Goal: Transaction & Acquisition: Purchase product/service

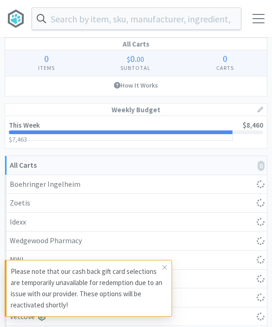
click at [168, 9] on input "text" at bounding box center [136, 18] width 209 height 21
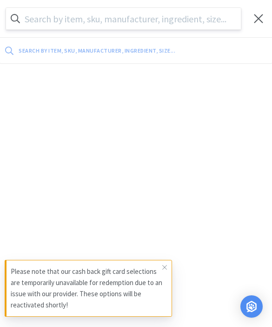
click at [165, 266] on icon at bounding box center [165, 266] width 6 height 7
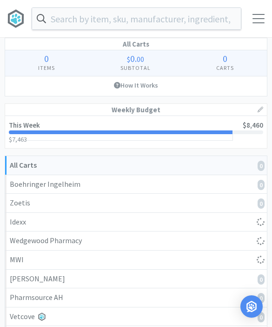
select select "2"
click at [184, 20] on input "text" at bounding box center [136, 18] width 209 height 21
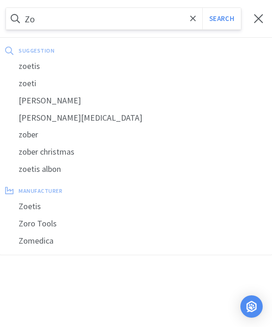
type input "Z"
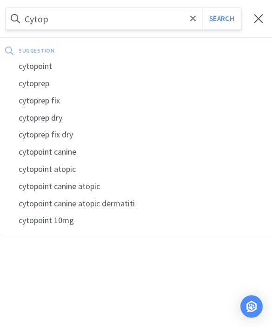
click at [42, 67] on div "cytopoint" at bounding box center [136, 66] width 272 height 17
type input "cytopoint"
select select "2"
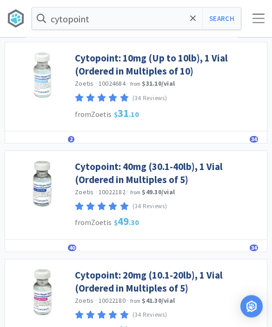
scroll to position [429, 0]
click at [189, 168] on link "Cytopoint: 40mg (30.1-40lb), 1 Vial (Ordered in Multiples of 5)" at bounding box center [169, 173] width 188 height 26
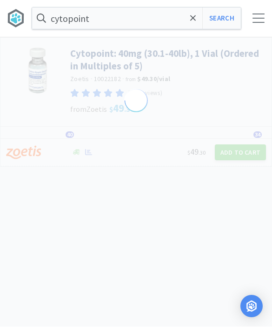
select select "298499"
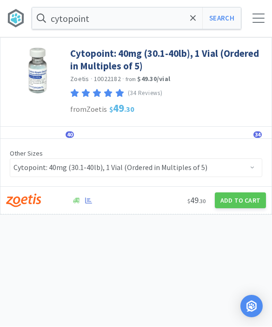
click at [244, 203] on button "Add to Cart" at bounding box center [240, 201] width 51 height 16
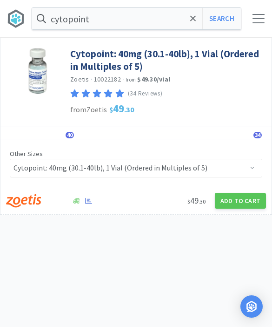
select select "5"
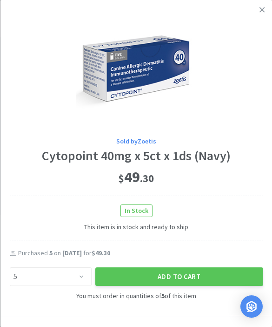
click at [204, 275] on button "Add to Cart" at bounding box center [179, 276] width 168 height 19
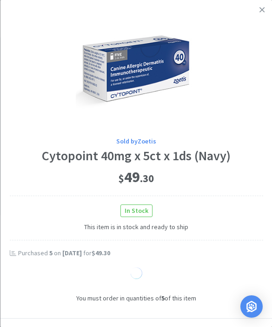
select select "1"
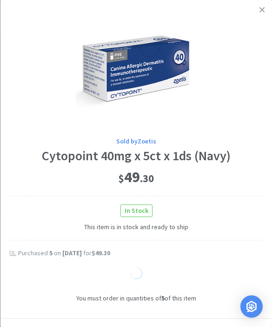
select select "1"
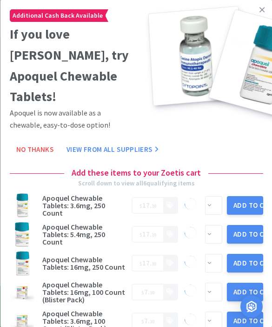
click at [261, 12] on icon at bounding box center [262, 10] width 5 height 8
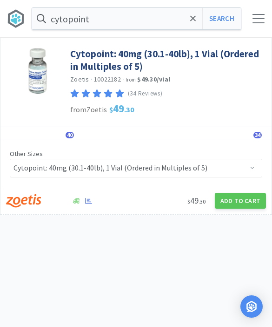
select select "2"
select select "5"
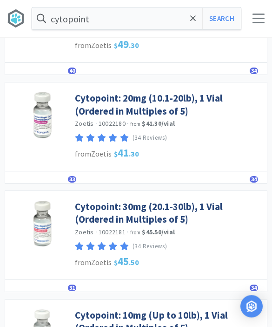
scroll to position [718, 0]
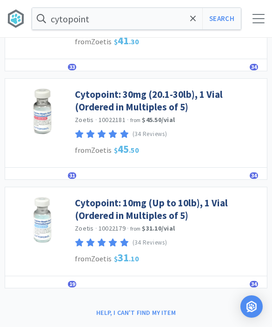
click at [173, 202] on link "Cytopoint: 10mg (Up to 10lb), 1 Vial (Ordered in Multiples of 5)" at bounding box center [169, 209] width 188 height 26
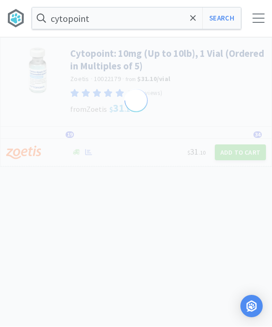
select select "298904"
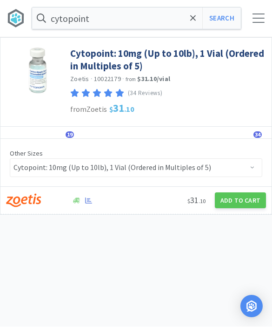
click at [238, 198] on button "Add to Cart" at bounding box center [240, 201] width 51 height 16
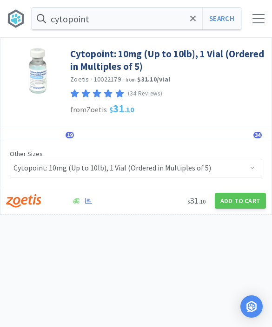
select select "5"
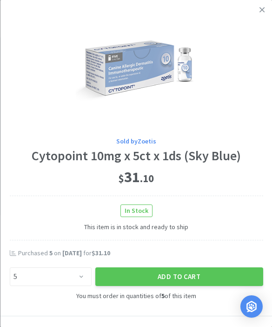
click at [189, 275] on button "Add to Cart" at bounding box center [179, 276] width 168 height 19
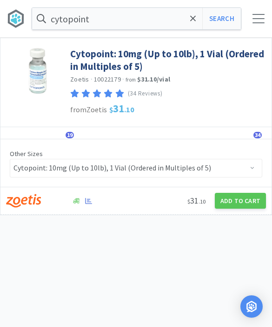
select select "2"
select select "5"
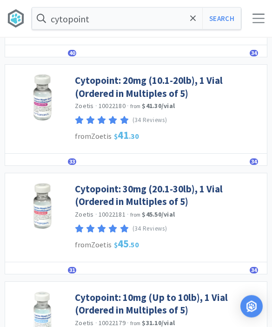
scroll to position [609, 0]
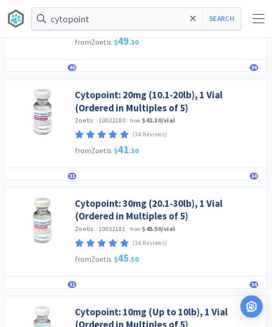
click at [185, 97] on link "Cytopoint: 20mg (10.1-20lb), 1 Vial (Ordered in Multiples of 5)" at bounding box center [169, 101] width 188 height 26
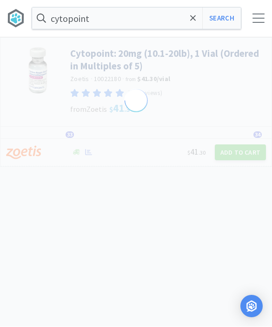
select select "298905"
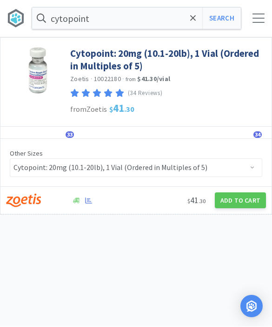
click at [245, 199] on button "Add to Cart" at bounding box center [240, 201] width 51 height 16
select select "5"
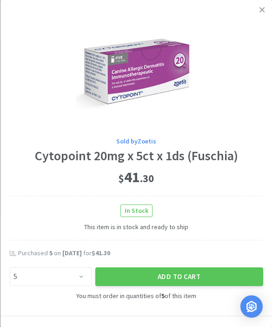
click at [192, 278] on button "Add to Cart" at bounding box center [179, 276] width 168 height 19
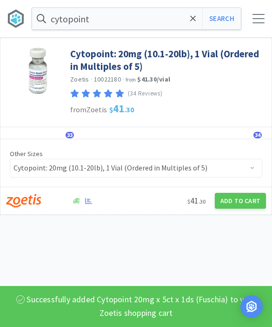
click at [258, 19] on div at bounding box center [259, 18] width 12 height 9
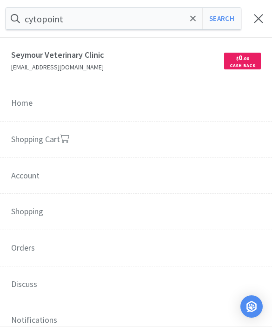
click at [165, 141] on link "Shopping Cart" at bounding box center [136, 139] width 272 height 37
select select "5"
select select "2"
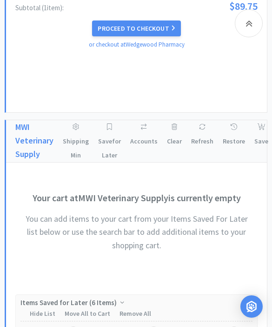
scroll to position [1323, 0]
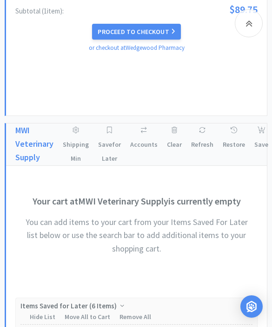
select select "1"
select select "2"
select select "3"
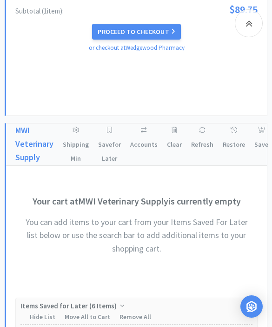
select select "2"
select select "3"
select select "5"
select select "3"
select select "2"
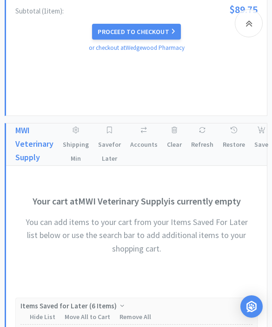
select select "3"
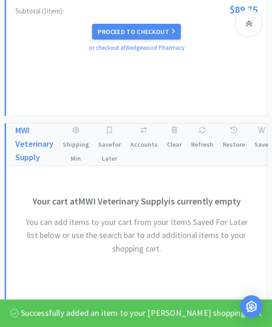
select select "1"
select select "2"
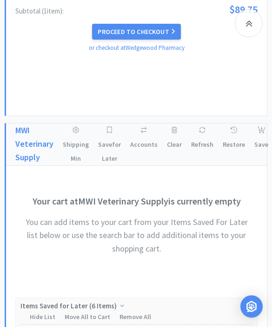
select select "3"
select select "2"
select select "1"
select select "3"
select select "2"
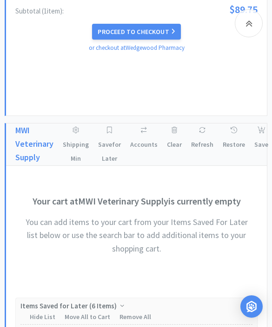
select select "1"
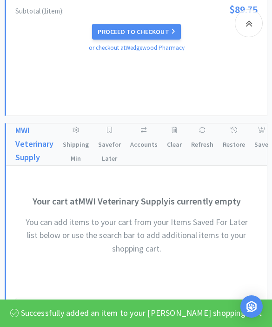
select select "1"
select select "2"
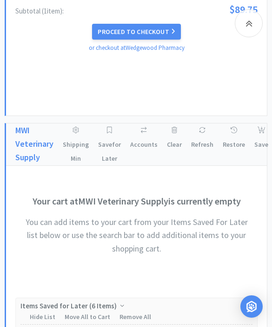
select select "1"
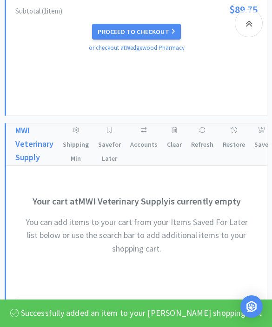
select select "1"
select select "5"
select select "3"
select select "1"
select select "2"
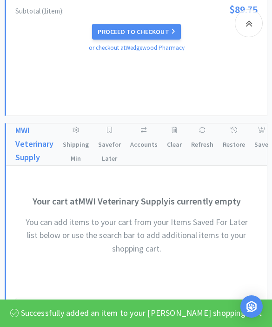
select select "3"
select select "1"
select select "2"
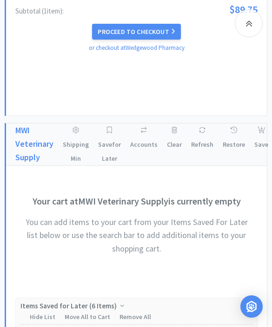
select select "2"
select select "5"
select select "3"
select select "1"
select select "2"
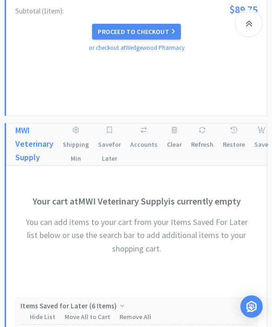
select select "3"
select select "1"
select select "2"
select select "1"
select select "2"
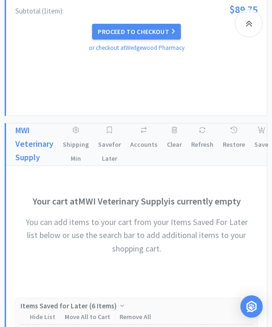
select select "1"
select select "2"
select select "1"
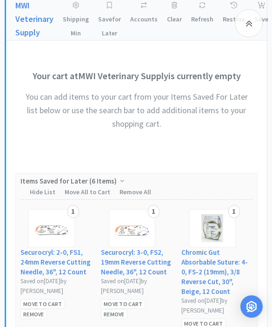
select select "1"
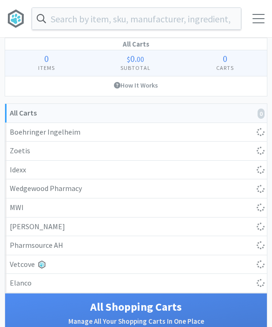
scroll to position [55, 0]
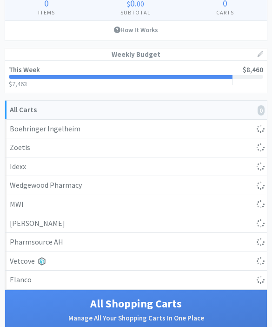
select select "5"
select select "2"
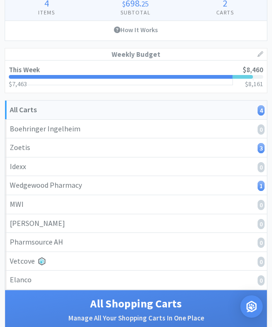
scroll to position [0, 0]
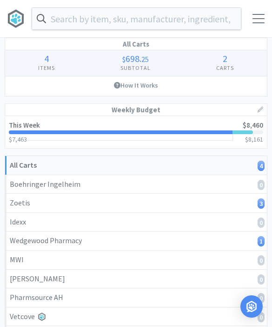
click at [252, 18] on div at bounding box center [258, 18] width 27 height 9
click at [253, 16] on div at bounding box center [259, 18] width 12 height 9
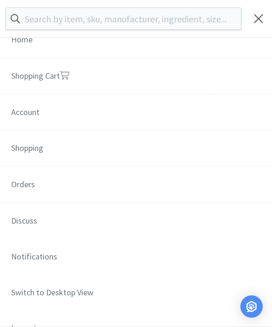
scroll to position [65, 0]
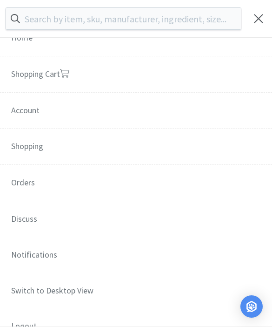
click at [19, 183] on span "Orders" at bounding box center [136, 183] width 272 height 37
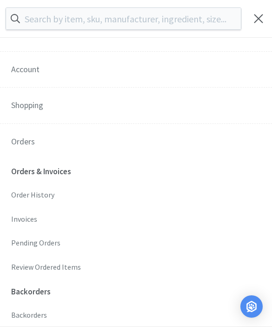
scroll to position [115, 0]
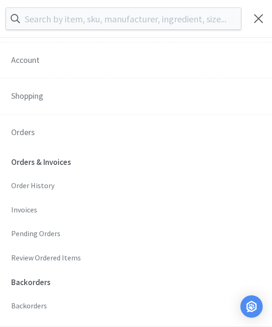
click at [23, 210] on p "Invoices" at bounding box center [136, 210] width 250 height 12
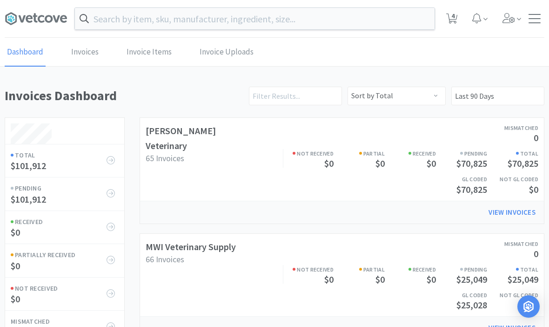
scroll to position [493, 540]
click at [169, 135] on link "[PERSON_NAME] Veterinary" at bounding box center [181, 138] width 70 height 27
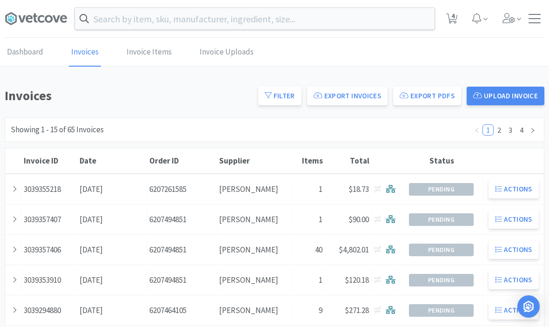
click at [18, 193] on div at bounding box center [13, 189] width 16 height 24
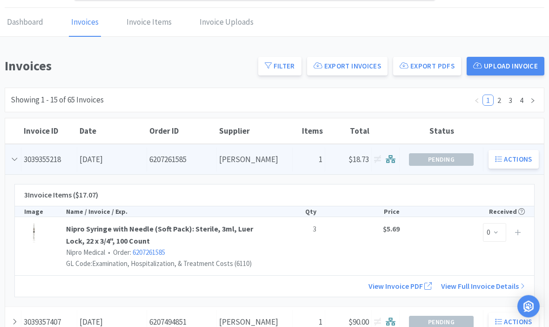
scroll to position [32, 0]
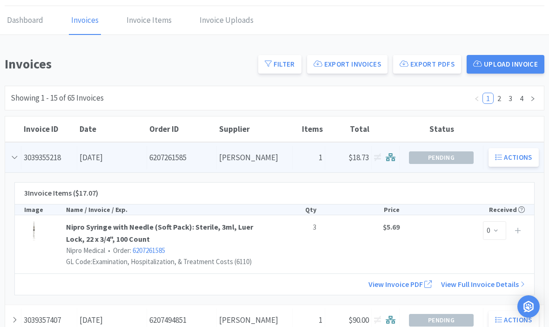
click at [217, 236] on link "Nipro Syringe with Needle (Soft Pack): Sterile, 3ml, Luer Lock, 22 x 3/4", 100 …" at bounding box center [170, 233] width 208 height 24
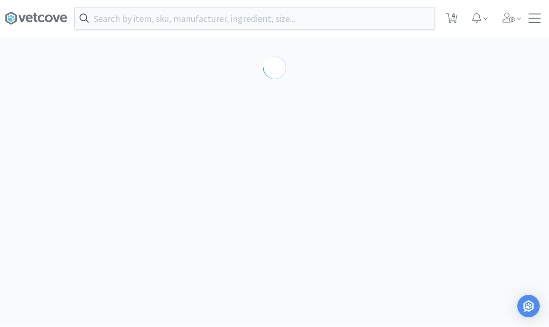
select select "382907"
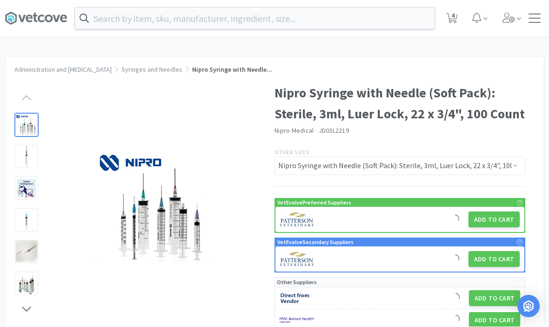
scroll to position [0, 0]
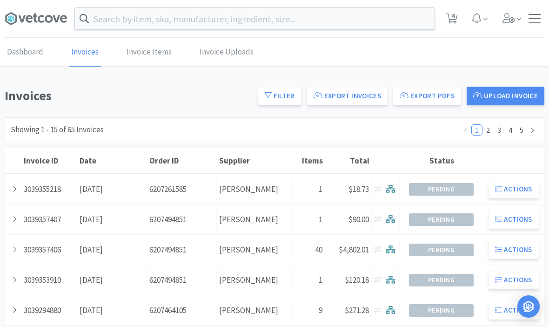
click at [272, 20] on span "4" at bounding box center [452, 18] width 19 height 37
select select "5"
select select "2"
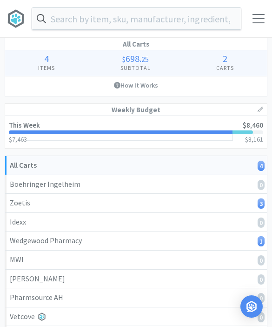
click at [143, 17] on input "text" at bounding box center [136, 18] width 209 height 21
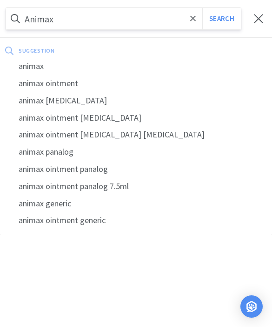
click at [39, 77] on div "animax ointment" at bounding box center [136, 83] width 272 height 17
type input "animax ointment"
select select "2"
select select "5"
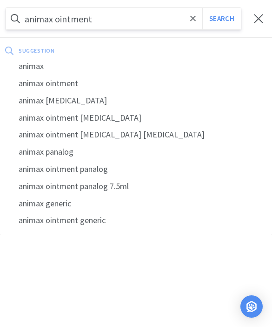
select select "5"
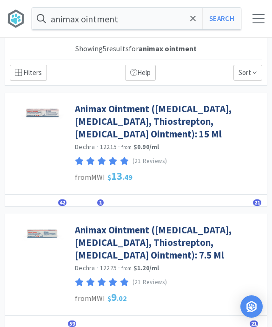
click at [192, 235] on link "Animax Ointment ([MEDICAL_DATA], [MEDICAL_DATA], Thiostrepton, [MEDICAL_DATA] O…" at bounding box center [169, 242] width 188 height 38
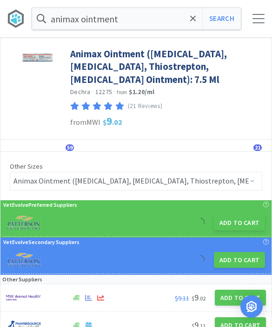
click at [239, 220] on button "Add to Cart" at bounding box center [239, 223] width 51 height 16
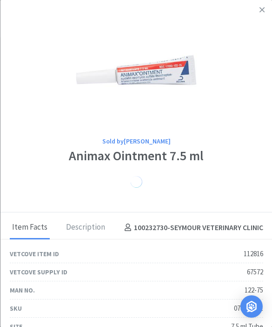
select select "1"
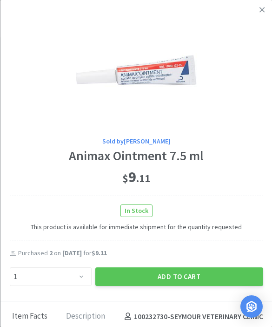
click at [188, 278] on button "Add to Cart" at bounding box center [179, 276] width 168 height 19
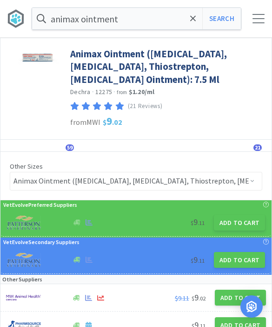
click at [193, 20] on icon at bounding box center [193, 18] width 6 height 6
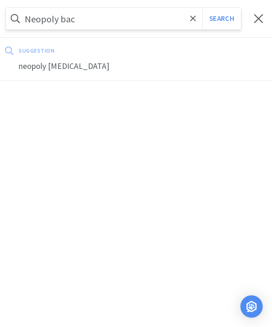
type input "Neopoly bac"
click at [57, 71] on div "neopoly [MEDICAL_DATA]" at bounding box center [136, 66] width 272 height 17
select select "1"
select select "2"
select select "5"
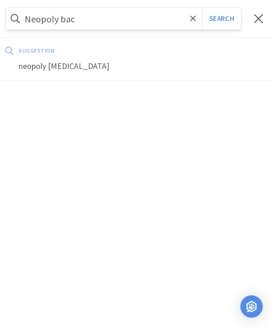
select select "5"
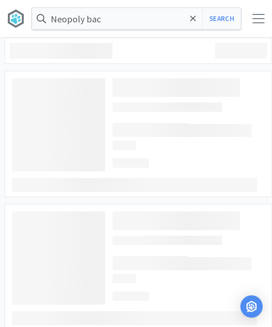
type input "neopoly [MEDICAL_DATA]"
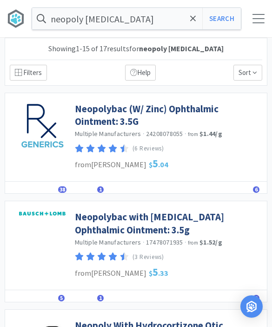
click at [120, 108] on link "Neopolybac (W/ Zinc) Ophthalmic Ointment: 3.5G" at bounding box center [169, 115] width 188 height 26
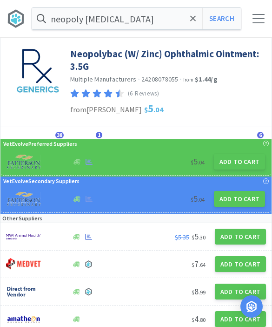
click at [236, 199] on button "Add to Cart" at bounding box center [239, 199] width 51 height 16
select select "1"
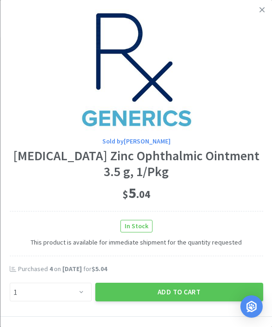
click at [262, 9] on icon at bounding box center [262, 9] width 5 height 5
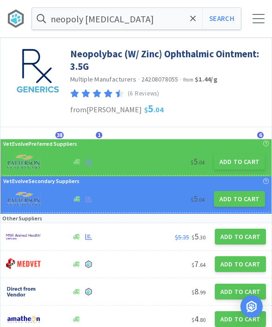
click at [242, 162] on button "Add to Cart" at bounding box center [239, 162] width 51 height 16
select select "1"
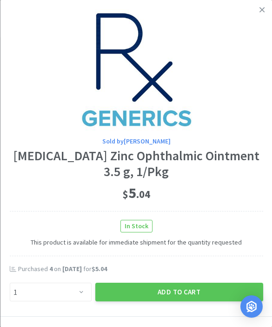
click at [267, 4] on link at bounding box center [262, 10] width 16 height 20
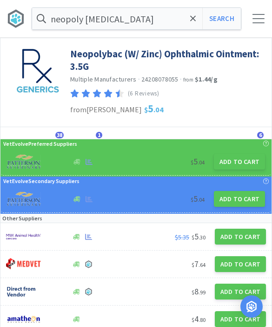
click at [248, 235] on button "Add to Cart" at bounding box center [240, 236] width 51 height 16
select select "1"
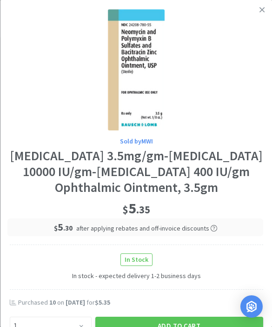
click at [261, 7] on icon at bounding box center [262, 10] width 5 height 8
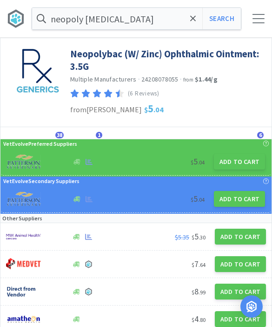
click at [242, 157] on button "Add to Cart" at bounding box center [239, 162] width 51 height 16
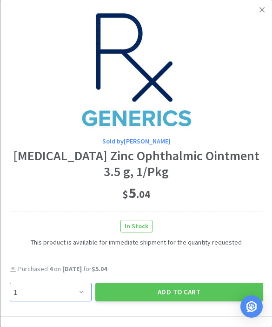
click at [75, 287] on select "Enter Quantity 1 2 3 4 5 6 7 8 9 10 11 12 13 14 15 16 17 18 19 20 Enter Quantity" at bounding box center [50, 291] width 82 height 19
select select "3"
click at [168, 292] on button "Add to Cart" at bounding box center [179, 291] width 168 height 19
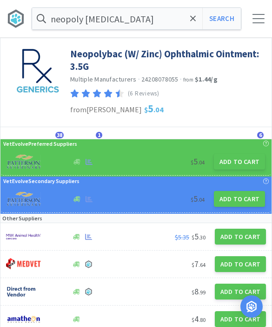
click at [192, 19] on icon at bounding box center [193, 18] width 6 height 9
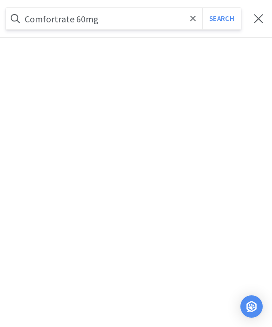
type input "Comfortrate 60mg"
click at [222, 19] on button "Search" at bounding box center [221, 18] width 39 height 21
select select "1"
select select "3"
select select "2"
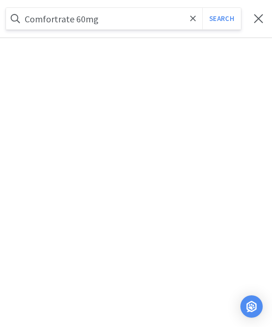
select select "5"
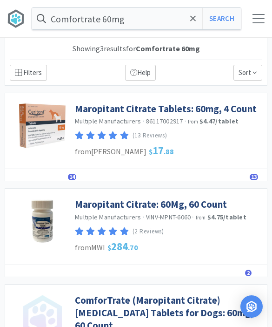
click at [196, 113] on link "Maropitant Citrate Tablets: 60mg, 4 Count" at bounding box center [166, 108] width 182 height 13
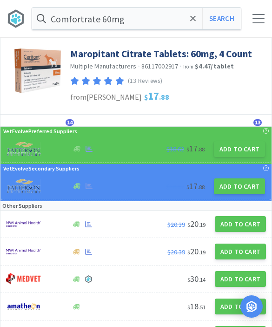
click at [240, 148] on button "Add to Cart" at bounding box center [239, 149] width 51 height 16
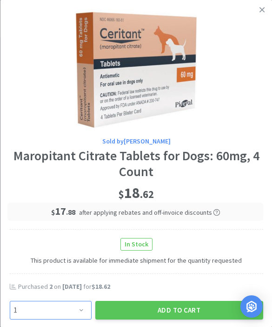
click at [84, 302] on select "Enter Quantity 1 2 3 4 5 6 7 8 9 10 11 12 13 14 15 16 17 18 19 20 Enter Quantity" at bounding box center [50, 310] width 82 height 19
select select "2"
click at [182, 305] on button "Add to Cart" at bounding box center [179, 310] width 168 height 19
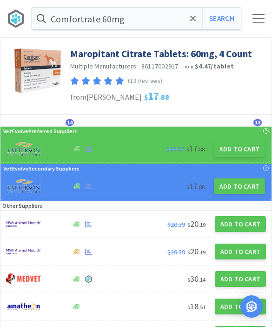
click at [191, 19] on icon at bounding box center [193, 18] width 6 height 9
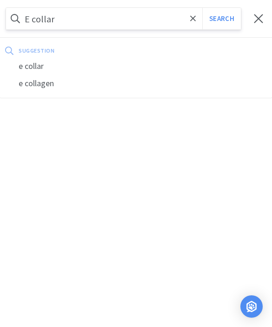
type input "E collar"
click at [222, 19] on button "Search" at bounding box center [221, 18] width 39 height 21
select select "1"
select select "2"
select select "3"
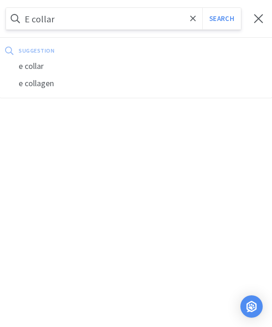
select select "2"
select select "5"
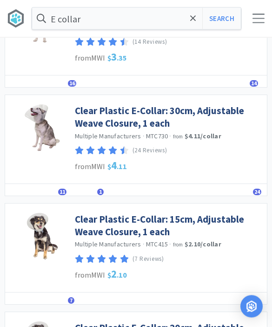
scroll to position [189, 0]
click at [204, 224] on link "Clear Plastic E-Collar: 15cm, Adjustable Weave Closure, 1 each" at bounding box center [169, 226] width 188 height 26
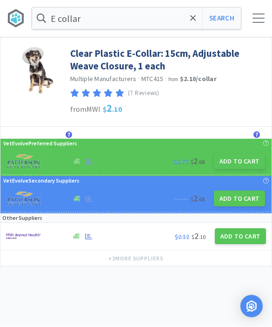
click at [244, 165] on button "Add to Cart" at bounding box center [239, 162] width 51 height 16
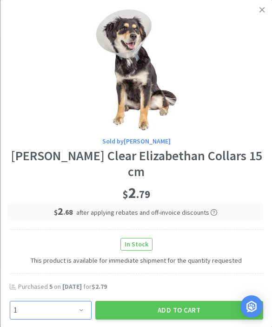
click at [87, 308] on select "Enter Quantity 1 2 3 4 5 6 7 8 9 10 11 12 13 14 15 16 17 18 19 20 Enter Quantity" at bounding box center [50, 310] width 82 height 19
select select "3"
click at [193, 309] on button "Add to Cart" at bounding box center [179, 310] width 168 height 19
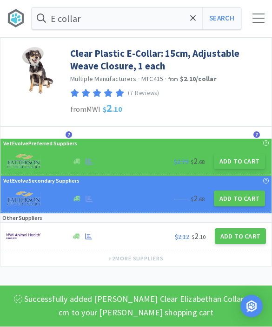
click at [224, 22] on button "Search" at bounding box center [221, 18] width 39 height 21
select select "1"
select select "3"
select select "2"
select select "3"
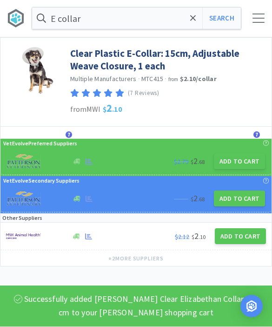
select select "2"
select select "5"
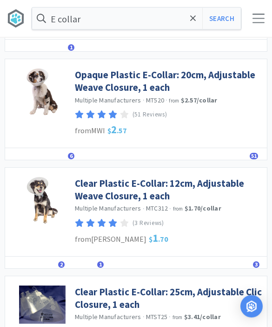
scroll to position [754, 0]
click at [224, 183] on link "Clear Plastic E-Collar: 12cm, Adjustable Weave Closure, 1 each" at bounding box center [169, 190] width 188 height 26
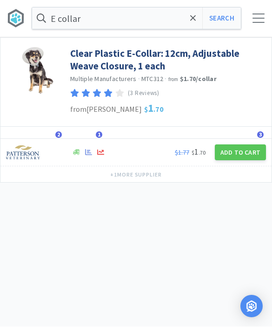
click at [249, 153] on button "Add to Cart" at bounding box center [240, 153] width 51 height 16
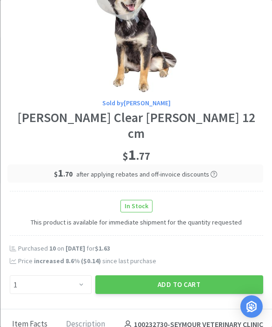
scroll to position [54, 0]
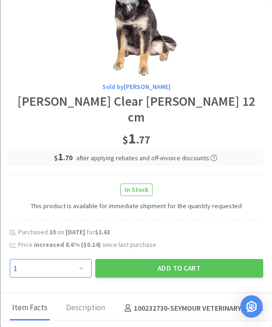
click at [83, 262] on select "Enter Quantity 1 2 3 4 5 6 7 8 9 10 11 12 13 14 15 16 17 18 19 20 Enter Quantity" at bounding box center [50, 268] width 82 height 19
select select "5"
click at [186, 264] on button "Add to Cart" at bounding box center [179, 268] width 168 height 19
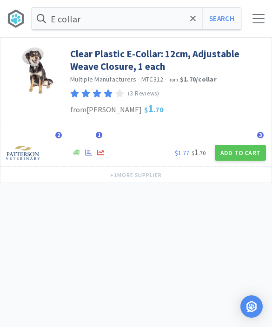
click at [199, 19] on input "E collar" at bounding box center [136, 18] width 209 height 21
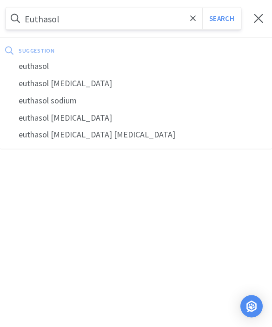
type input "Euthasol"
click at [222, 19] on button "Search" at bounding box center [221, 18] width 39 height 21
select select "1"
select select "5"
select select "3"
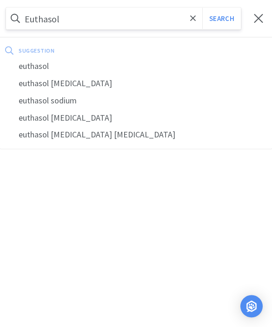
select select "2"
select select "3"
select select "2"
select select "5"
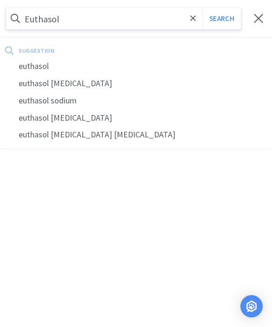
select select "5"
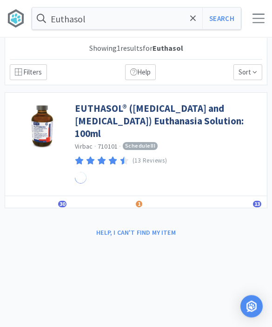
scroll to position [0, 0]
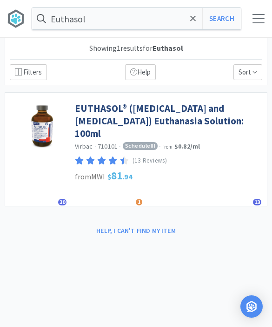
click at [176, 113] on link "EUTHASOL® ([MEDICAL_DATA] and [MEDICAL_DATA]) Euthanasia Solution: 100ml" at bounding box center [169, 121] width 188 height 38
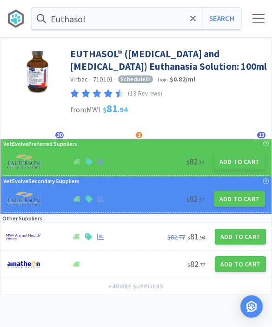
click at [241, 169] on button "Add to Cart" at bounding box center [239, 162] width 51 height 16
select select "1"
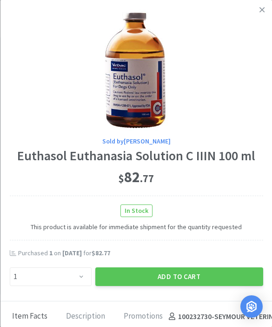
click at [178, 272] on button "Add to Cart" at bounding box center [179, 276] width 168 height 19
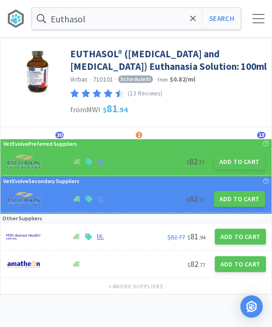
click at [191, 21] on icon at bounding box center [193, 18] width 6 height 6
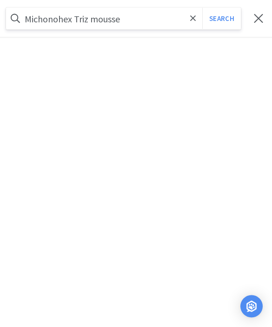
type input "Michonohex Triz mousse"
click at [222, 19] on button "Search" at bounding box center [221, 18] width 39 height 21
select select "1"
select select "5"
select select "3"
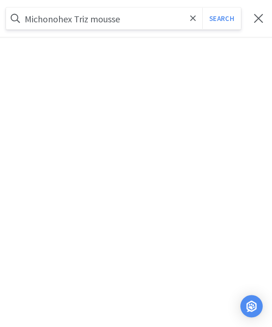
select select "1"
select select "2"
select select "3"
select select "2"
select select "5"
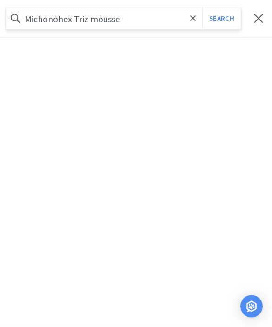
select select "5"
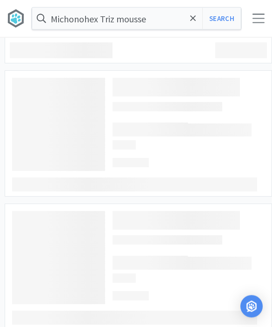
scroll to position [0, 0]
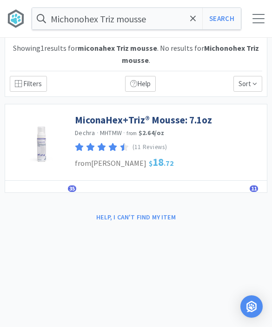
click at [188, 121] on link "MiconaHex+Triz® Mousse: 7.1oz" at bounding box center [143, 120] width 137 height 13
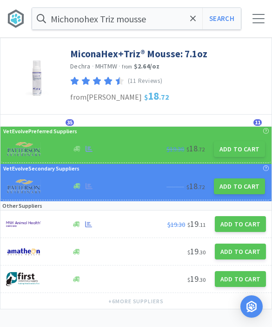
click at [243, 152] on button "Add to Cart" at bounding box center [239, 149] width 51 height 16
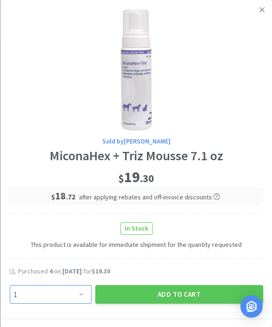
click at [85, 292] on select "Enter Quantity 1 2 3 4 5 6 7 8 9 10 11 12 13 14 15 16 17 18 19 20 Enter Quantity" at bounding box center [50, 294] width 82 height 19
select select "3"
click at [195, 289] on button "Add to Cart" at bounding box center [179, 294] width 168 height 19
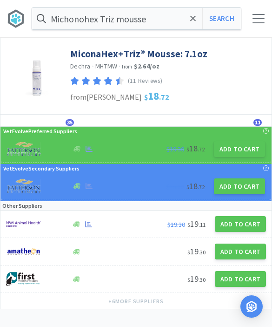
click at [174, 53] on link "MiconaHex+Triz® Mousse: 7.1oz" at bounding box center [138, 53] width 137 height 13
click at [197, 19] on span at bounding box center [193, 19] width 11 height 20
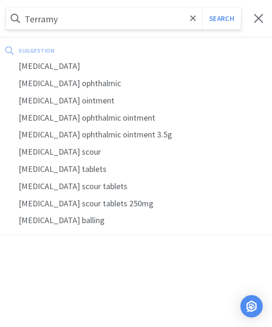
type input "Terramy"
click at [48, 68] on div "[MEDICAL_DATA]" at bounding box center [136, 66] width 272 height 17
select select "1"
select select "5"
select select "3"
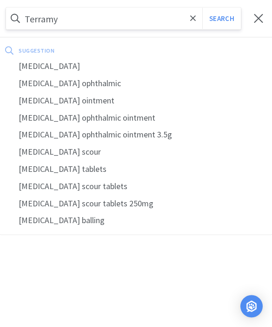
select select "1"
select select "2"
select select "3"
select select "2"
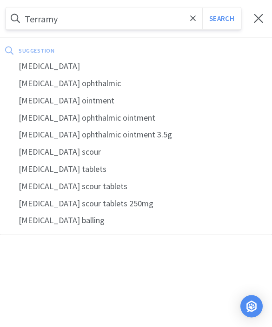
select select "5"
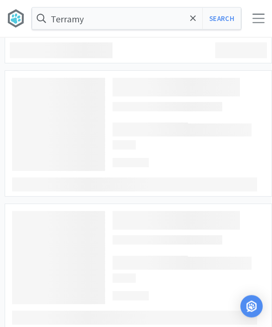
type input "[MEDICAL_DATA]"
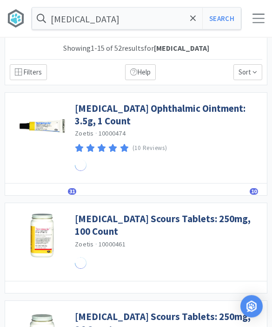
scroll to position [0, 0]
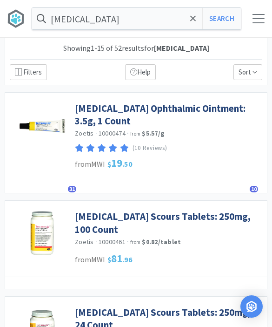
click at [214, 108] on link "[MEDICAL_DATA] Ophthalmic Ointment: 3.5g, 1 Count" at bounding box center [169, 115] width 188 height 26
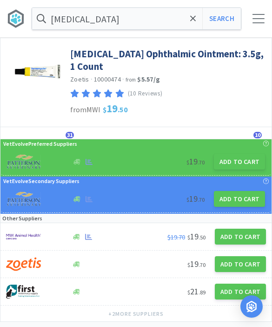
click at [236, 162] on button "Add to Cart" at bounding box center [239, 162] width 51 height 16
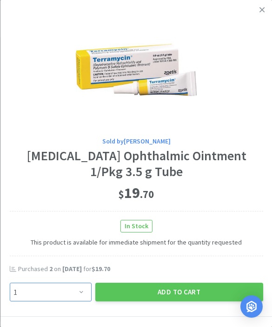
click at [73, 296] on select "Enter Quantity 1 2 3 4 5 6 7 8 9 10 11 12 13 14 15 16 17 18 19 20 Enter Quantity" at bounding box center [50, 291] width 82 height 19
select select "2"
click at [188, 287] on button "Add to Cart" at bounding box center [179, 291] width 168 height 19
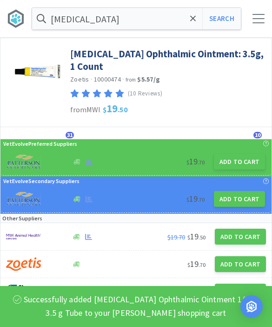
click at [191, 22] on icon at bounding box center [193, 18] width 6 height 9
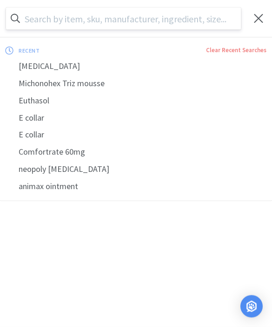
type input "F"
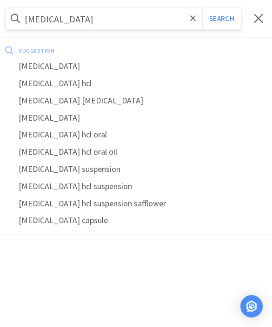
type input "[MEDICAL_DATA]"
click at [222, 18] on button "Search" at bounding box center [221, 18] width 39 height 21
select select "1"
select select "5"
select select "3"
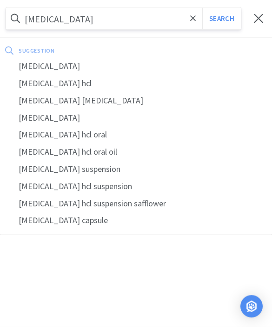
select select "1"
select select "2"
select select "3"
select select "2"
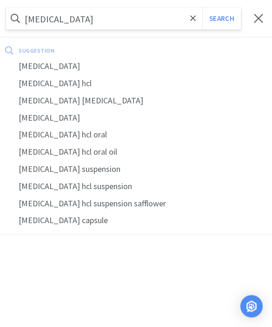
select select "2"
select select "5"
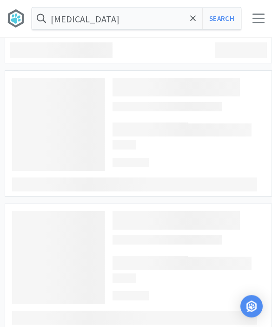
scroll to position [0, 0]
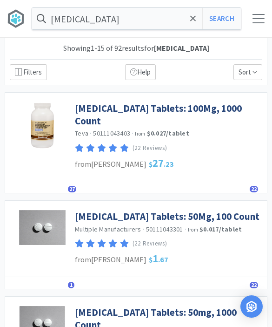
click at [173, 109] on link "[MEDICAL_DATA] Tablets: 100Mg, 1000 Count" at bounding box center [169, 115] width 188 height 26
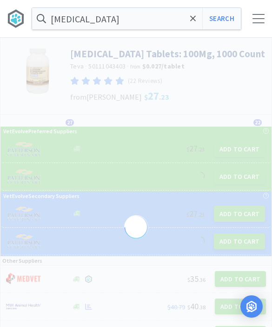
select select "47687"
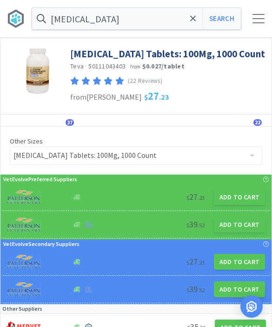
click at [244, 198] on button "Add to Cart" at bounding box center [239, 197] width 51 height 16
select select "1"
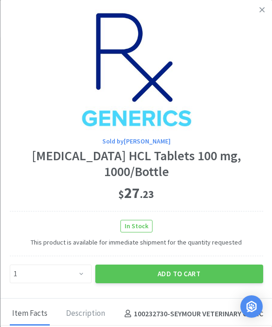
click at [195, 264] on button "Add to Cart" at bounding box center [179, 273] width 168 height 19
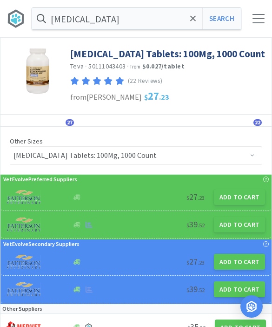
click at [196, 20] on icon at bounding box center [193, 18] width 6 height 9
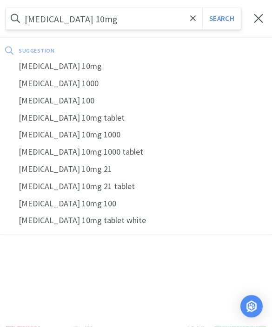
type input "[MEDICAL_DATA] 10mg"
click at [222, 18] on button "Search" at bounding box center [221, 18] width 39 height 21
select select "1"
select select "5"
select select "3"
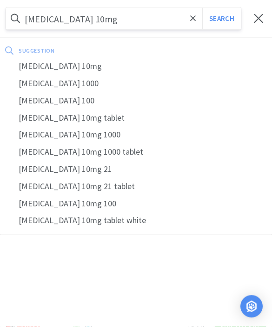
select select "1"
select select "2"
select select "3"
select select "2"
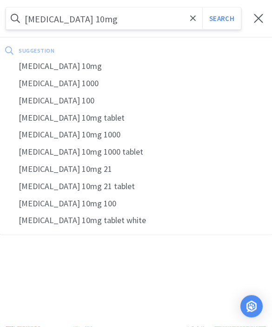
select select "1"
select select "2"
select select "5"
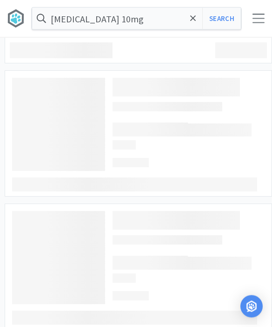
scroll to position [0, 0]
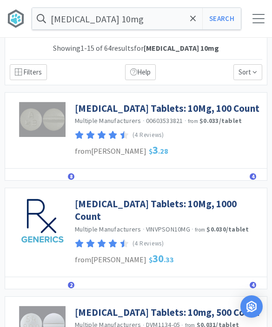
click at [202, 105] on link "[MEDICAL_DATA] Tablets: 10Mg, 100 Count" at bounding box center [167, 108] width 185 height 13
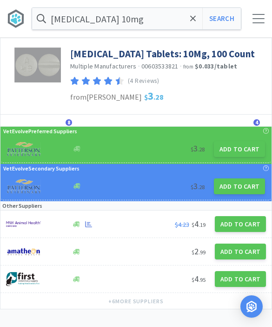
click at [241, 147] on button "Add to Cart" at bounding box center [239, 149] width 51 height 16
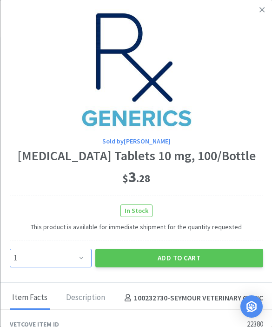
click at [84, 256] on select "Enter Quantity 1 2 3 4 5 6 7 8 9 10 11 12 13 14 15 16 17 18 19 20 Enter Quantity" at bounding box center [50, 258] width 82 height 19
select select "3"
click at [179, 256] on button "Add to Cart" at bounding box center [179, 258] width 168 height 19
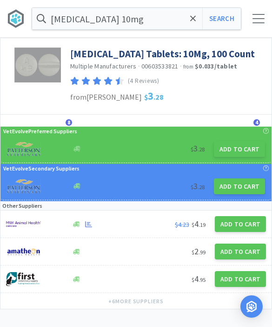
click at [189, 19] on span at bounding box center [193, 19] width 11 height 20
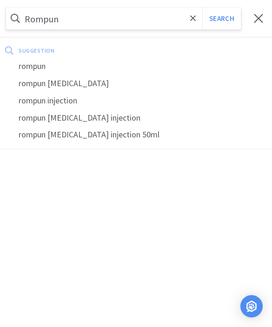
type input "Rompun"
click at [222, 19] on button "Search" at bounding box center [221, 18] width 39 height 21
select select "1"
select select "5"
select select "3"
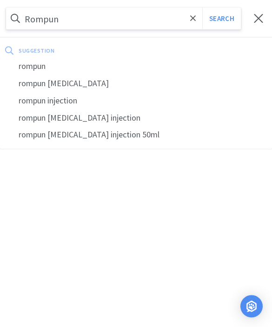
select select "1"
select select "2"
select select "3"
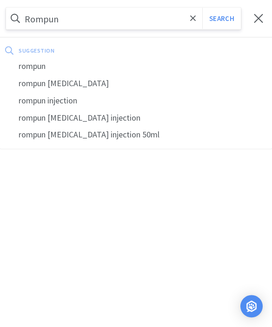
select select "2"
select select "1"
select select "2"
select select "5"
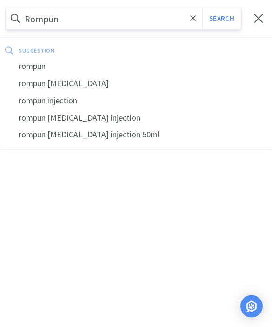
select select "5"
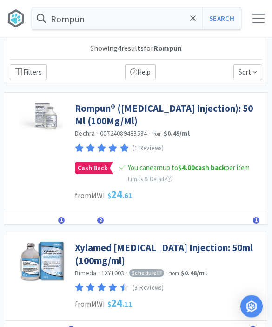
scroll to position [0, 0]
click at [184, 116] on link "Rompun® ([MEDICAL_DATA] Injection): 50 Ml (100Mg/Ml)" at bounding box center [169, 115] width 188 height 26
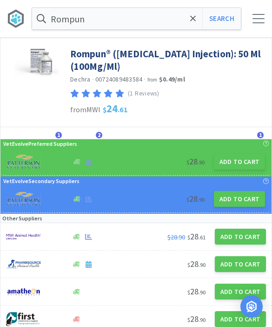
click at [248, 164] on button "Add to Cart" at bounding box center [239, 162] width 51 height 16
select select "1"
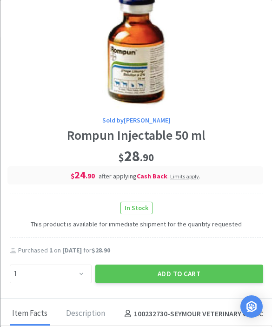
scroll to position [41, 0]
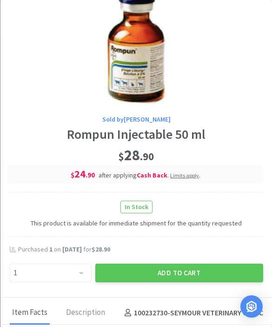
click at [187, 266] on button "Add to Cart" at bounding box center [179, 272] width 168 height 19
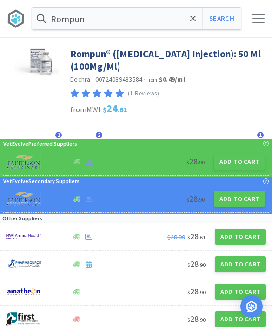
click at [192, 24] on span at bounding box center [193, 19] width 11 height 20
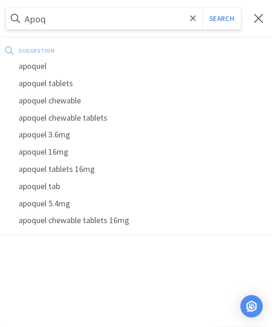
click at [61, 61] on div "apoquel" at bounding box center [136, 66] width 272 height 17
type input "apoquel"
select select "1"
select select "5"
select select "3"
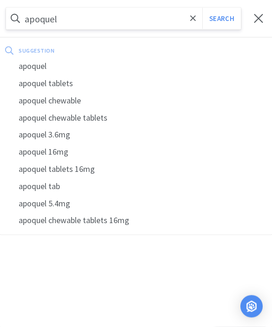
select select "1"
select select "2"
select select "3"
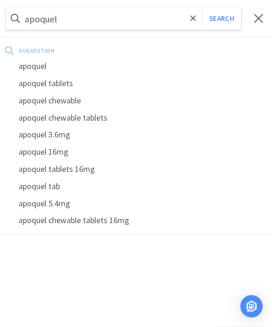
select select "1"
select select "2"
select select "1"
select select "2"
select select "5"
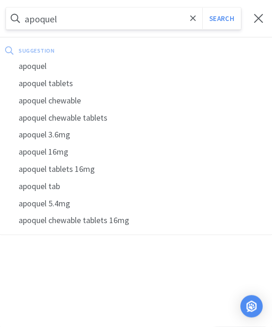
select select "5"
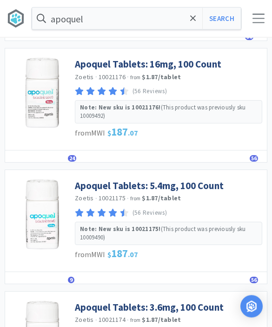
scroll to position [477, 0]
click at [207, 180] on link "Apoquel Tablets: 5.4mg, 100 Count" at bounding box center [149, 185] width 149 height 13
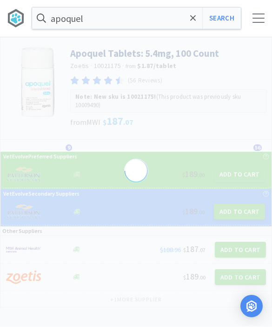
scroll to position [0, 0]
select select "142436"
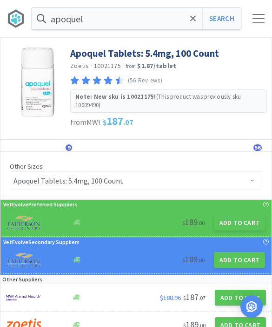
click at [240, 225] on button "Add to Cart" at bounding box center [239, 223] width 51 height 16
select select "1"
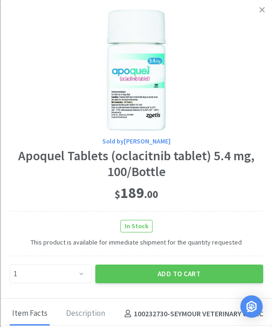
click at [176, 268] on button "Add to Cart" at bounding box center [179, 273] width 168 height 19
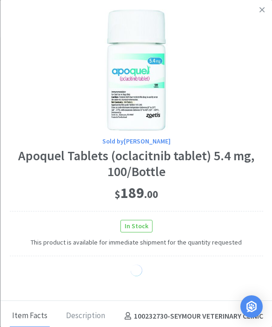
select select "1"
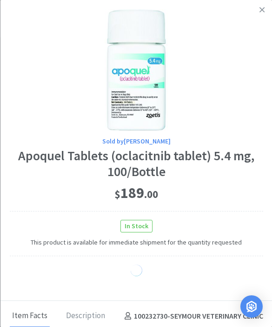
select select "1"
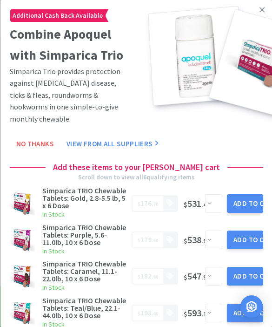
click at [260, 13] on icon at bounding box center [262, 10] width 5 height 8
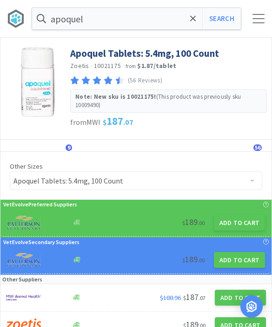
click at [256, 27] on div "apoquel Search Orders Shopping Discuss Discuss 16 16" at bounding box center [136, 18] width 272 height 37
select select "142436"
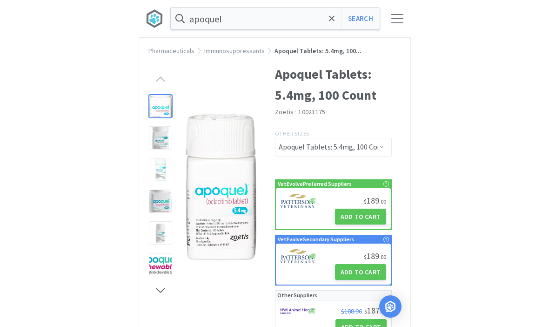
scroll to position [0, 0]
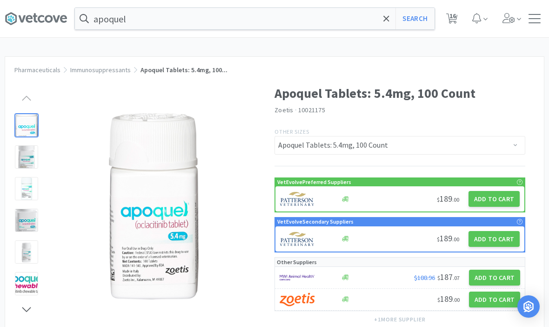
click at [272, 22] on span "16" at bounding box center [453, 15] width 7 height 37
select select "5"
select select "2"
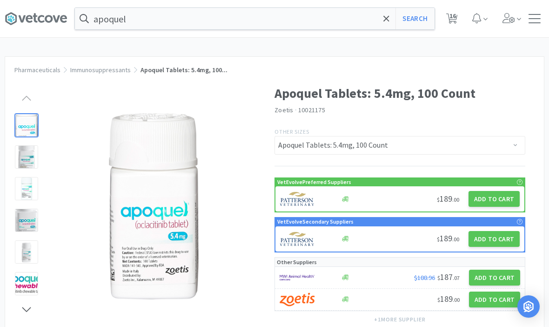
select select "1"
select select "5"
select select "3"
select select "1"
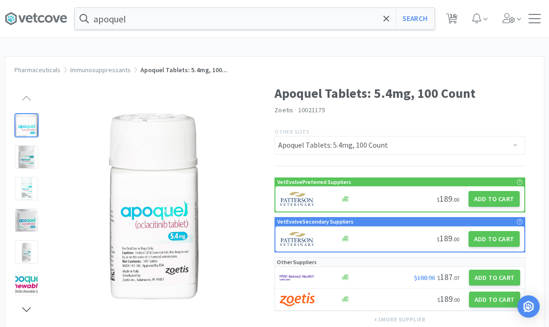
select select "2"
select select "3"
select select "1"
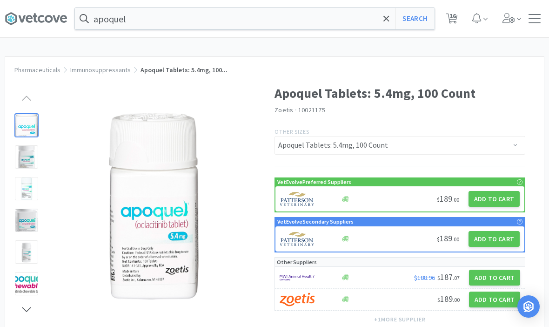
select select "2"
select select "1"
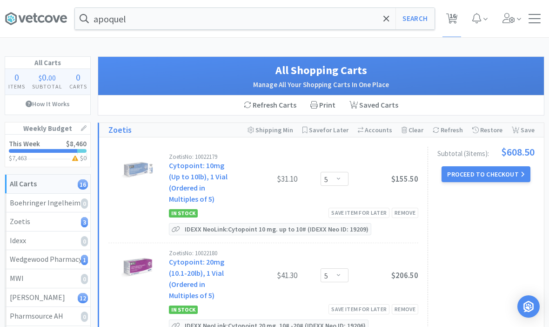
click at [272, 20] on span "16" at bounding box center [453, 15] width 7 height 37
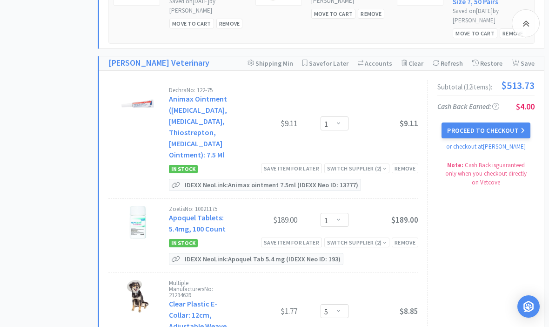
scroll to position [1007, 0]
click at [272, 117] on select "Enter Quantity 1 2 3 4 5 6 7 8 9 10 11 12 13 14 15 16 17 18 19 20 Enter Quantity" at bounding box center [335, 124] width 28 height 14
select select "2"
click at [272, 237] on div "Save item for later" at bounding box center [291, 242] width 61 height 10
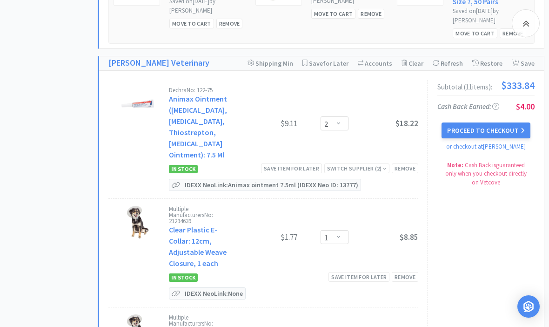
select select "5"
select select "3"
select select "1"
select select "2"
select select "3"
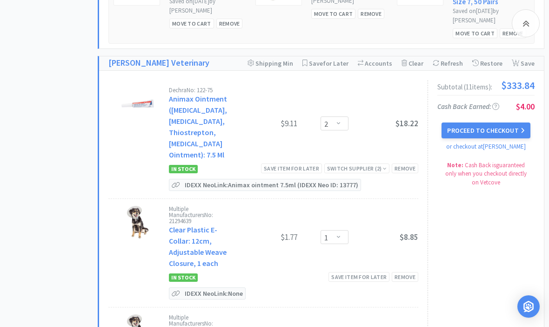
select select "1"
select select "2"
select select "1"
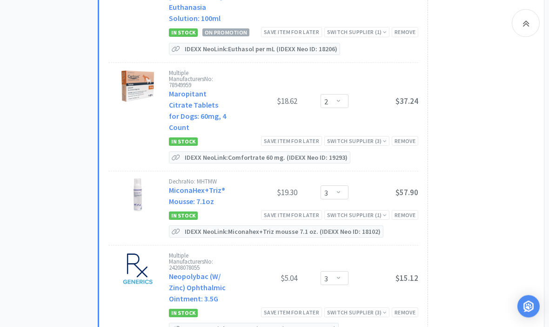
scroll to position [1486, 0]
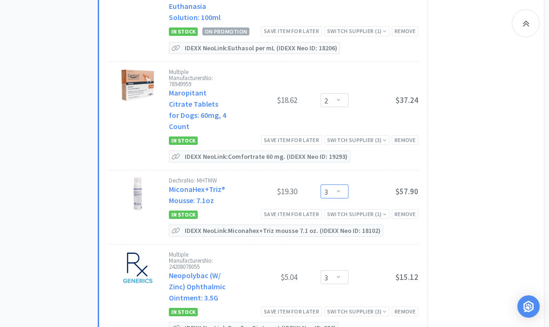
click at [272, 184] on select "Enter Quantity 1 2 3 4 5 6 7 8 9 10 11 12 13 14 15 16 17 18 19 20 Enter Quantity" at bounding box center [335, 191] width 28 height 14
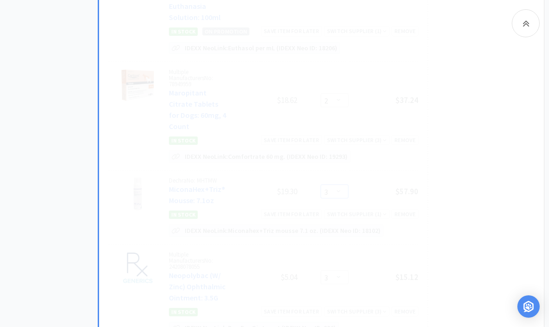
select select "2"
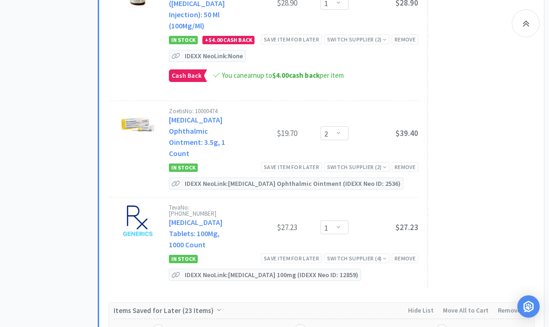
scroll to position [1958, 0]
click at [272, 253] on div "Save item for later" at bounding box center [291, 258] width 61 height 10
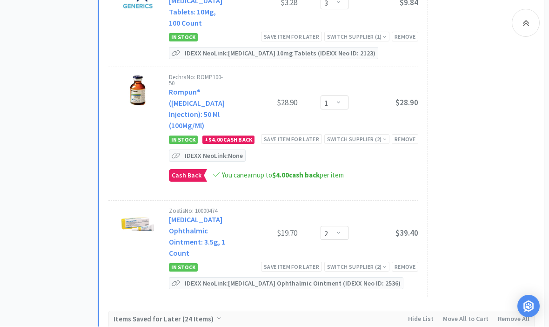
scroll to position [1858, 0]
click at [272, 226] on select "Enter Quantity 1 2 3 4 5 6 7 8 9 10 11 12 13 14 15 16 17 18 19 20 Enter Quantity" at bounding box center [335, 233] width 28 height 14
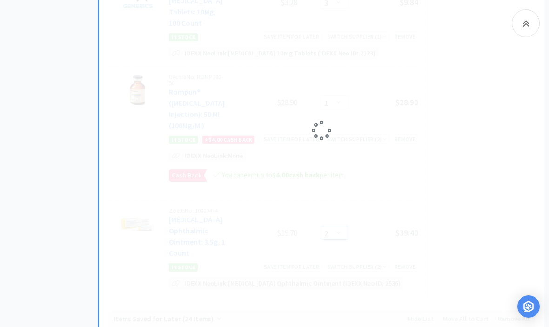
select select "1"
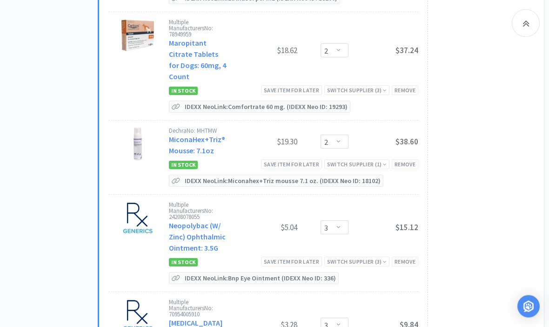
scroll to position [1536, 0]
click at [272, 220] on select "Enter Quantity 1 2 3 4 5 6 7 8 9 10 11 12 13 14 15 16 17 18 19 20 Enter Quantity" at bounding box center [335, 227] width 28 height 14
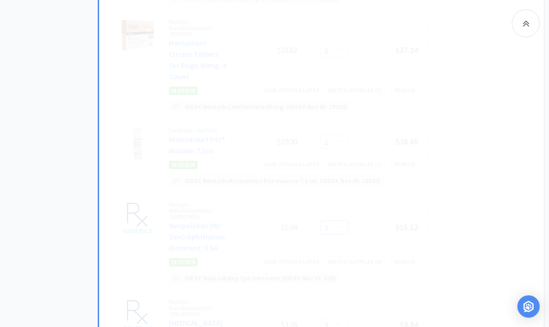
select select "2"
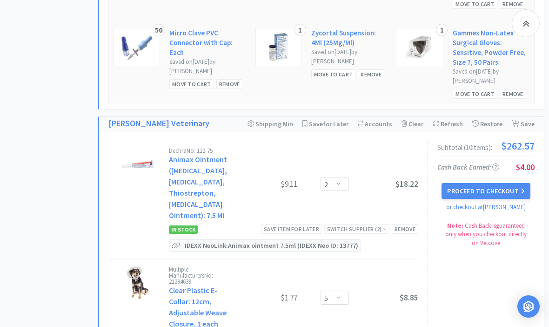
scroll to position [949, 0]
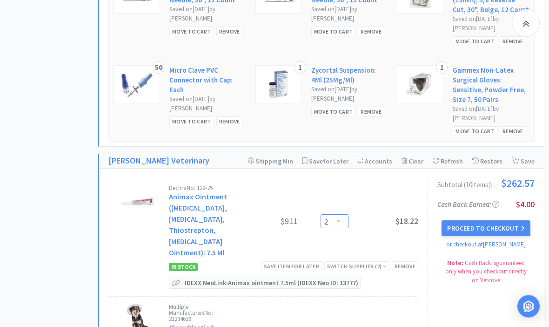
click at [272, 215] on select "Enter Quantity 1 2 3 4 5 6 7 8 9 10 11 12 13 14 15 16 17 18 19 20 Enter Quantity" at bounding box center [335, 222] width 28 height 14
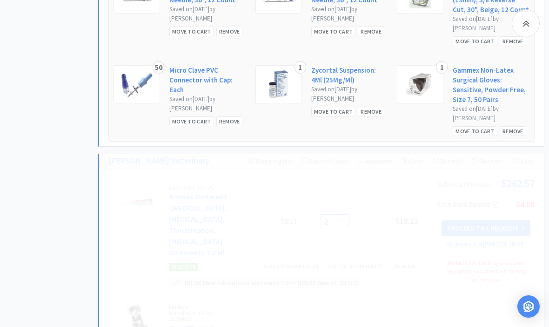
select select "1"
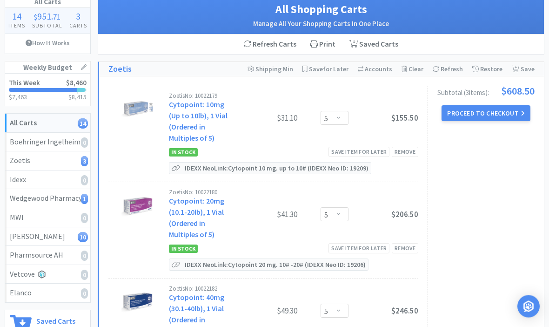
scroll to position [61, 0]
click at [272, 153] on div "Save item for later" at bounding box center [359, 152] width 61 height 10
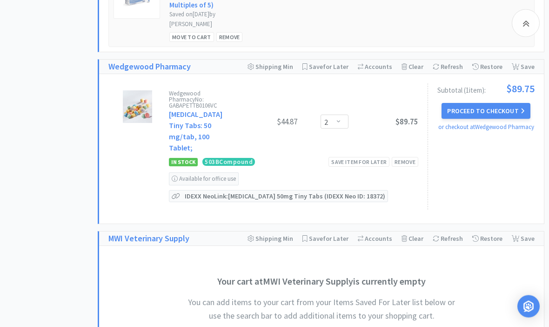
scroll to position [477, 0]
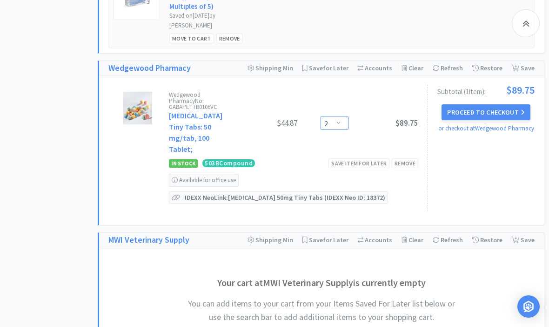
click at [272, 118] on select "Enter Quantity 1 2 3 4 5 6 7 8 9 10 11 12 13 14 15 16 17 18 19 20 Enter Quantity" at bounding box center [335, 123] width 28 height 14
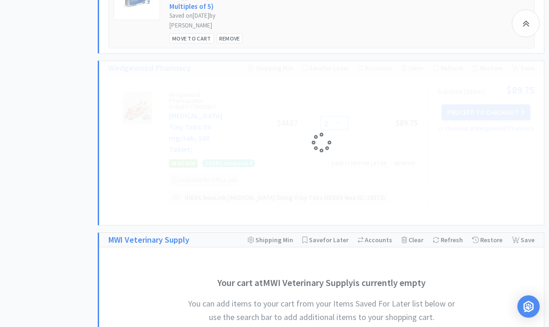
select select "1"
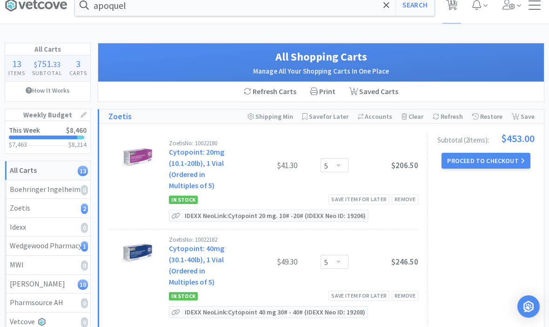
scroll to position [14, 0]
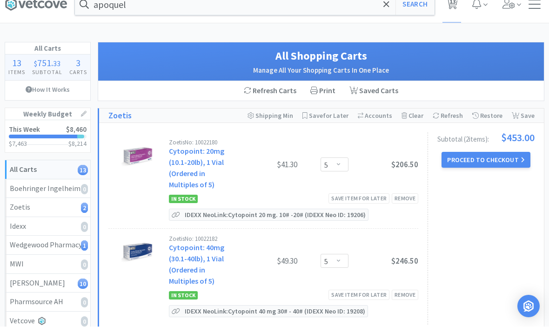
click at [272, 162] on button "Proceed to Checkout" at bounding box center [486, 160] width 88 height 16
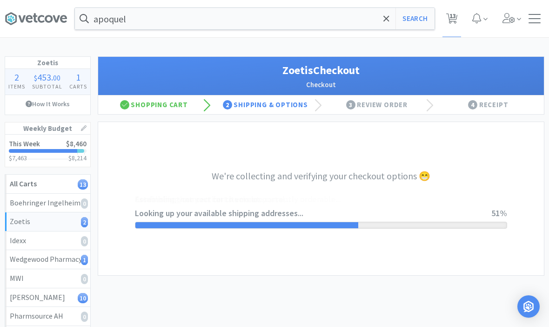
select select "invoice"
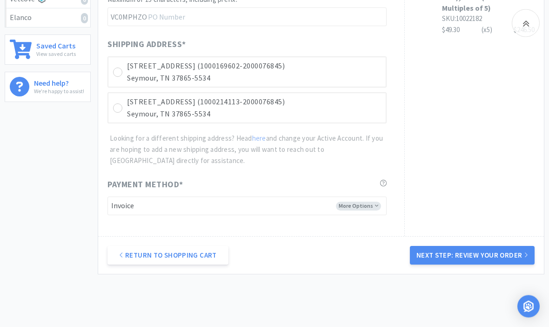
click at [272, 253] on button "Next Step: Review Your Order" at bounding box center [472, 255] width 125 height 19
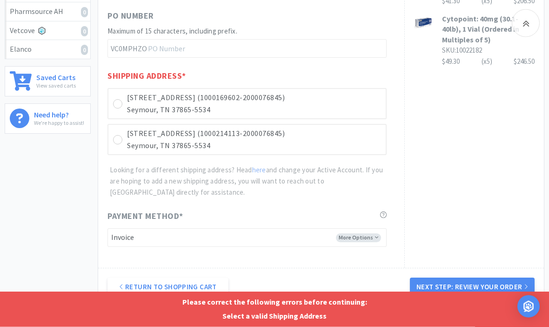
scroll to position [304, 0]
click at [121, 102] on icon at bounding box center [117, 104] width 7 height 7
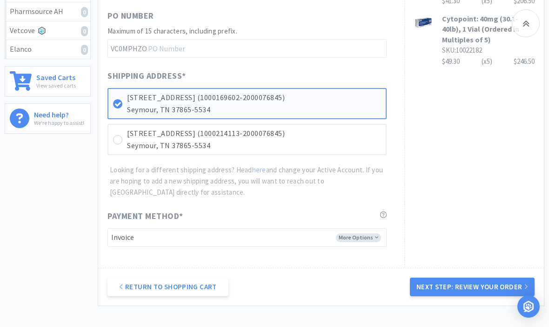
click at [272, 289] on button "Next Step: Review Your Order" at bounding box center [472, 286] width 125 height 19
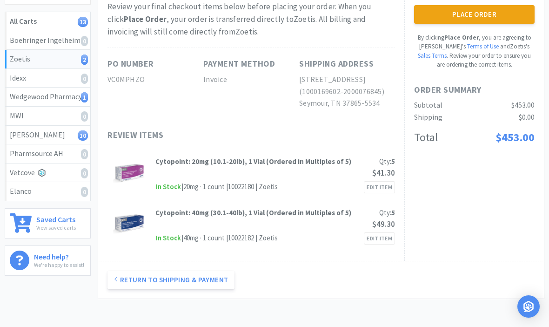
scroll to position [0, 0]
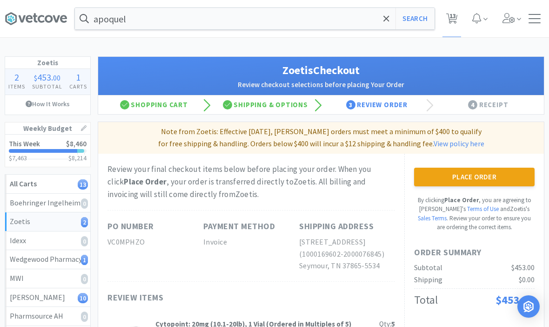
click at [272, 179] on button "Place Order" at bounding box center [474, 177] width 121 height 19
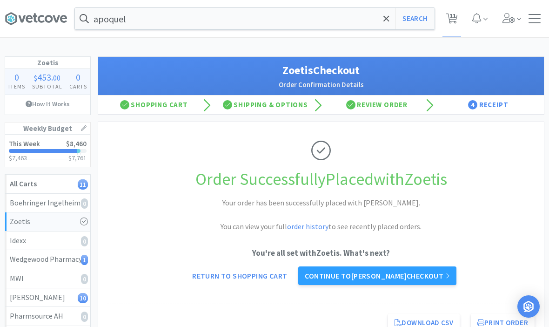
click at [272, 282] on link "Continue to [PERSON_NAME] checkout" at bounding box center [377, 275] width 158 height 19
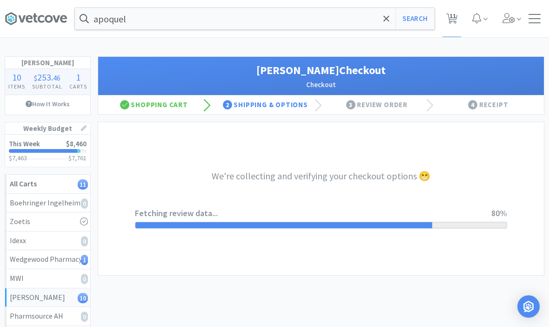
select select "1"
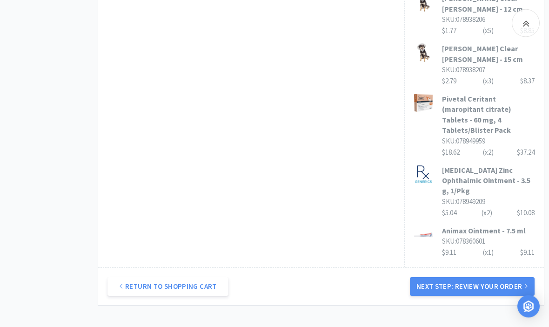
scroll to position [616, 0]
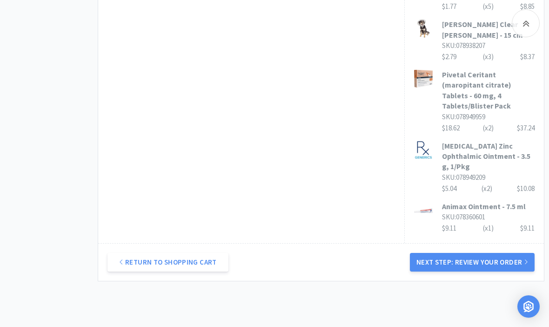
click at [272, 253] on button "Next Step: Review Your Order" at bounding box center [472, 262] width 125 height 19
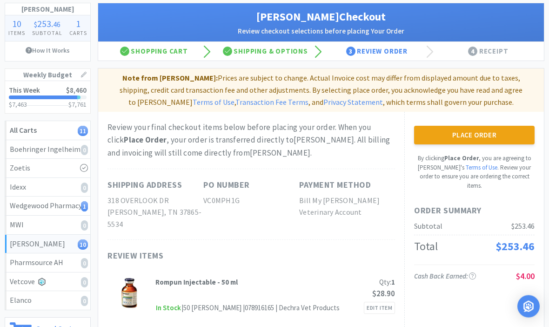
scroll to position [56, 0]
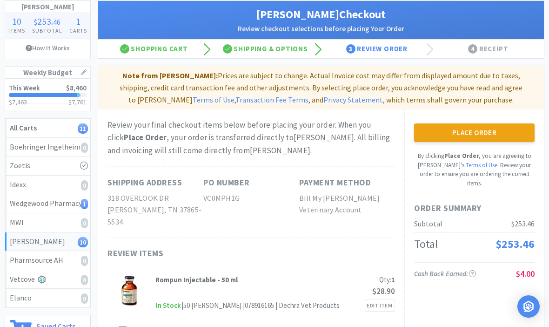
click at [272, 140] on button "Place Order" at bounding box center [474, 132] width 121 height 19
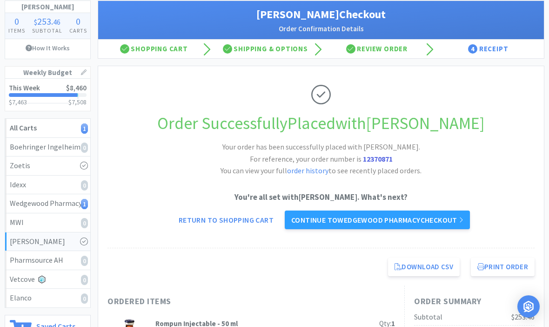
click at [272, 218] on link "Continue to Wedgewood Pharmacy checkout" at bounding box center [377, 219] width 185 height 19
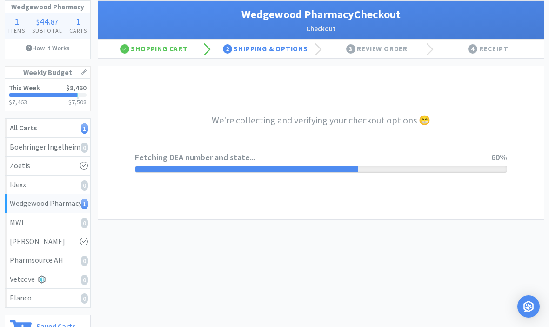
select select "TN"
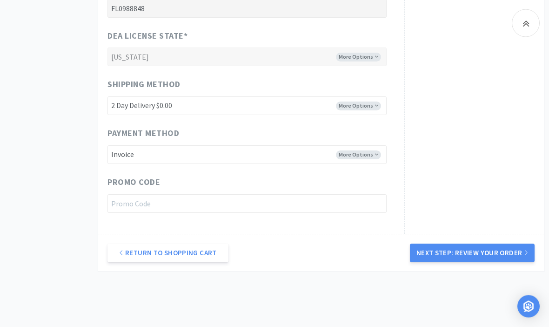
scroll to position [462, 0]
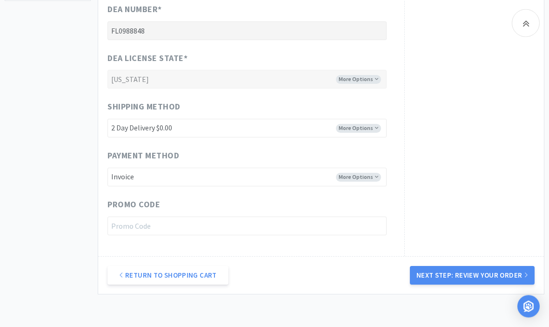
click at [272, 269] on button "Next Step: Review Your Order" at bounding box center [472, 275] width 125 height 19
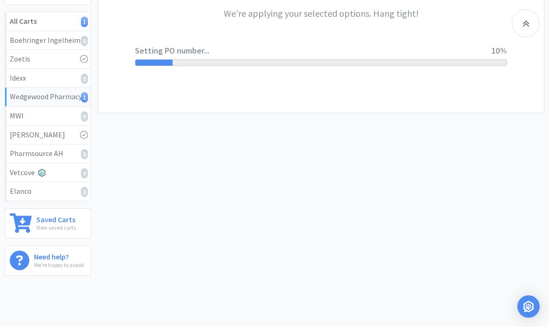
scroll to position [0, 0]
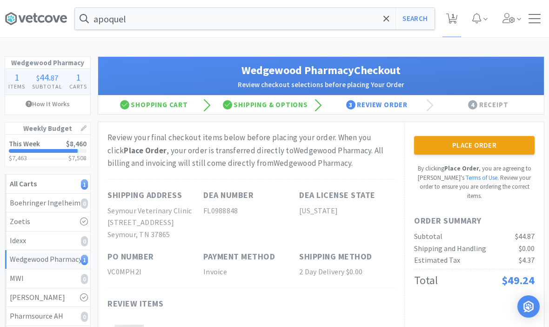
click at [272, 142] on button "Place Order" at bounding box center [474, 145] width 121 height 19
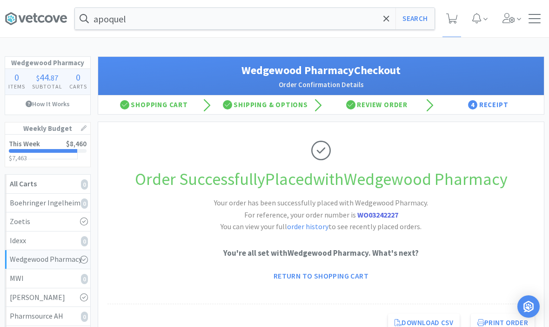
click at [272, 19] on div at bounding box center [535, 18] width 12 height 9
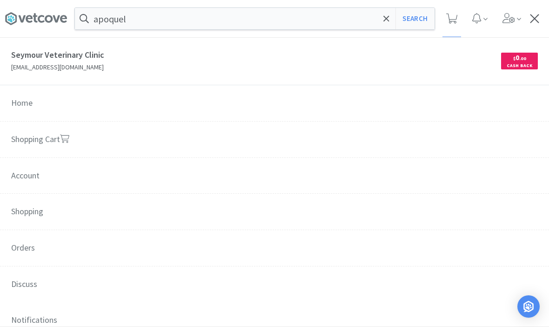
click at [82, 249] on span "Orders" at bounding box center [274, 248] width 549 height 37
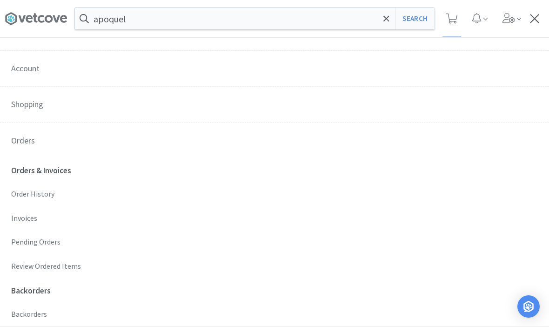
scroll to position [108, 0]
click at [19, 191] on p "Order History" at bounding box center [274, 193] width 527 height 12
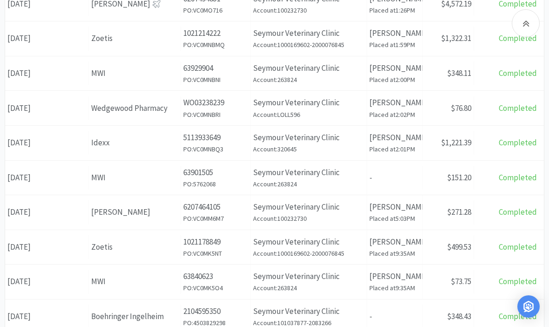
scroll to position [337, 0]
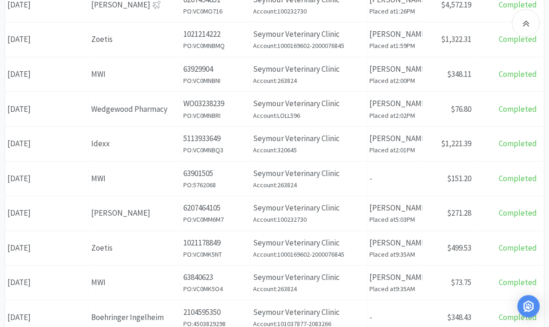
click at [12, 172] on div "Date [DATE]" at bounding box center [47, 179] width 84 height 24
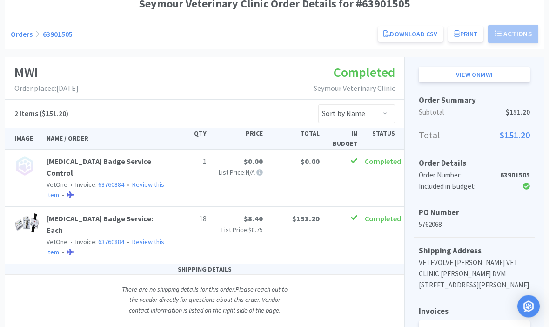
scroll to position [89, 0]
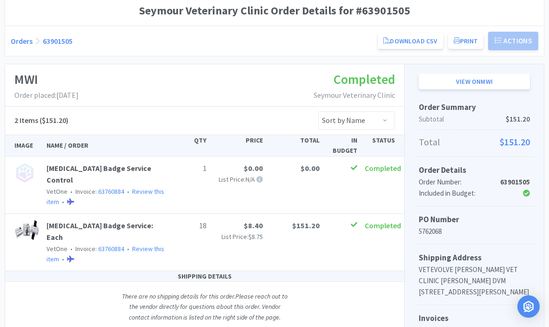
click at [26, 220] on img at bounding box center [26, 230] width 25 height 20
click at [56, 221] on link "[MEDICAL_DATA] Badge Service: Each" at bounding box center [100, 231] width 107 height 21
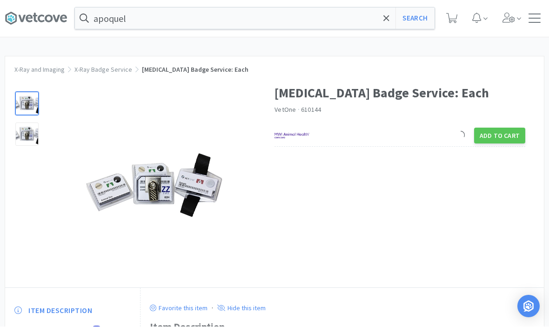
scroll to position [0, 0]
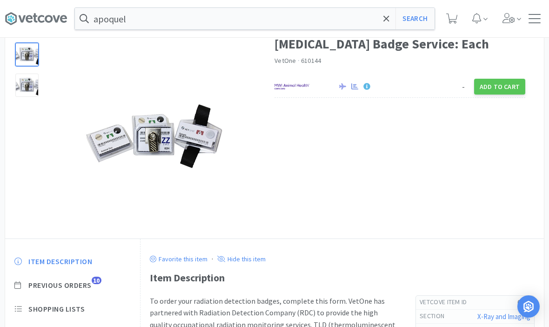
click at [56, 285] on span "Previous Orders" at bounding box center [59, 285] width 63 height 10
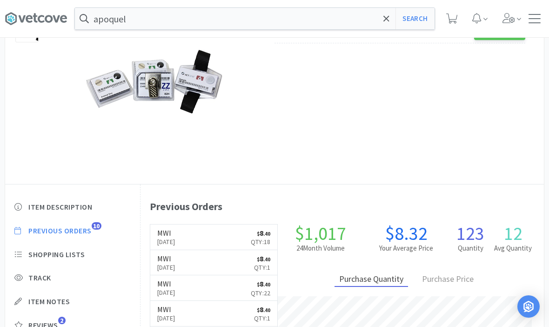
scroll to position [0, 0]
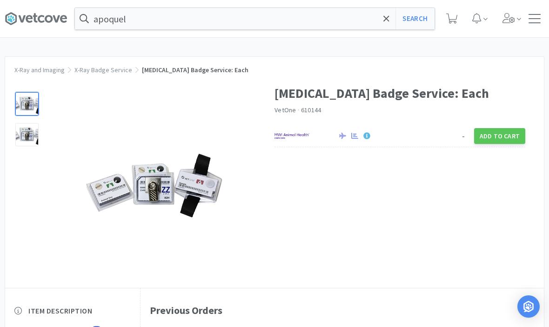
click at [272, 19] on div at bounding box center [535, 18] width 12 height 9
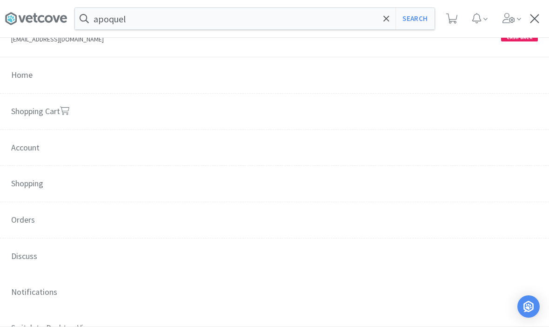
scroll to position [29, 0]
click at [31, 222] on span "Orders" at bounding box center [274, 219] width 549 height 37
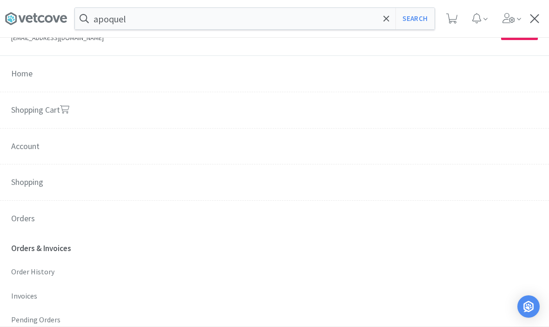
click at [36, 269] on p "Order History" at bounding box center [274, 272] width 527 height 12
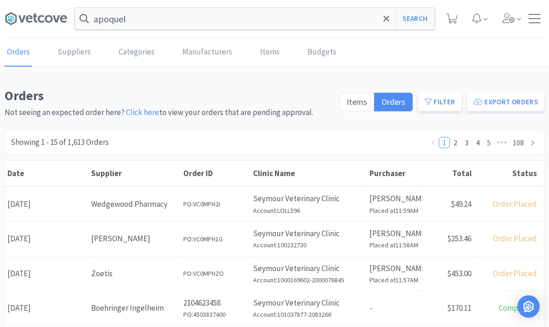
click at [272, 101] on button "Filter" at bounding box center [439, 102] width 43 height 19
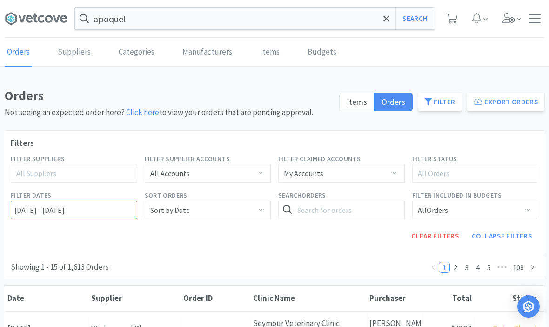
click at [43, 213] on input "[DATE] - [DATE]" at bounding box center [74, 210] width 127 height 19
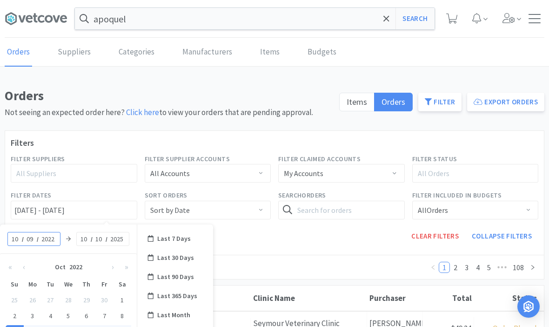
click at [31, 243] on input "09" at bounding box center [30, 238] width 9 height 9
click at [19, 239] on input "10" at bounding box center [15, 238] width 9 height 9
type input "04"
type input "[DATE] - [DATE]"
type input "01"
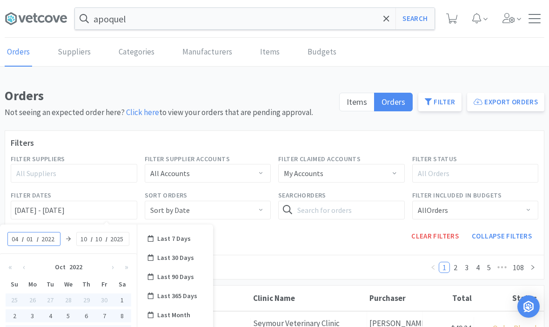
type input "[DATE] - [DATE]"
type input "2025"
click at [87, 238] on input "10" at bounding box center [84, 238] width 9 height 9
type input "[DATE] - [DATE]"
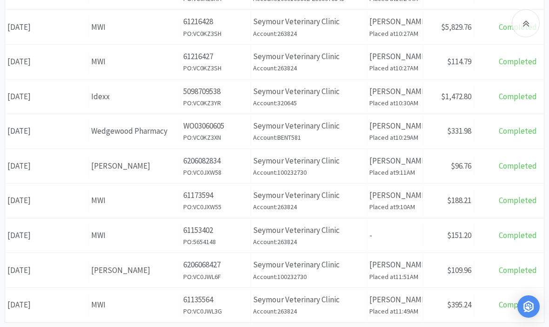
scroll to position [528, 0]
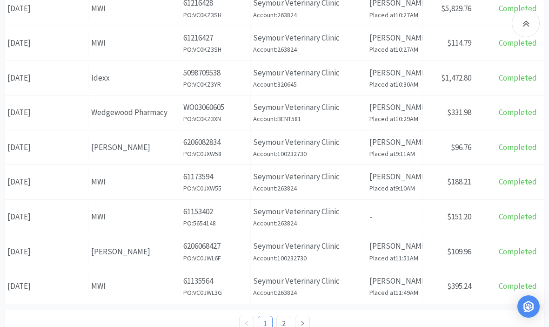
click at [19, 213] on div "Date [DATE]" at bounding box center [47, 217] width 84 height 24
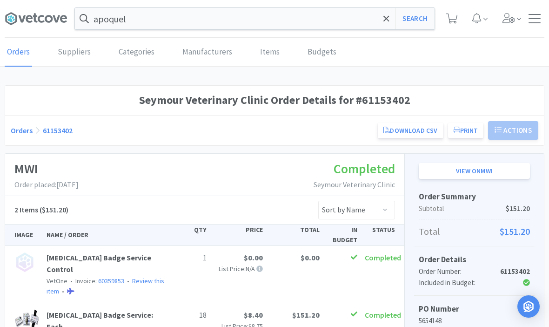
click at [272, 22] on div at bounding box center [535, 18] width 12 height 9
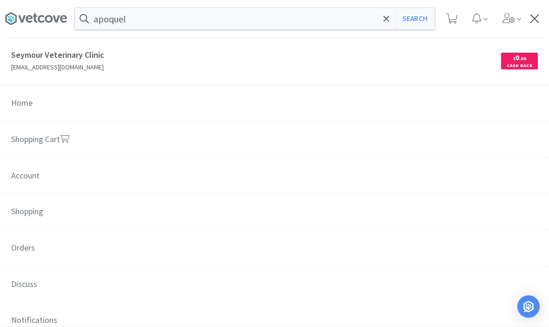
click at [20, 249] on span "Orders" at bounding box center [274, 248] width 549 height 37
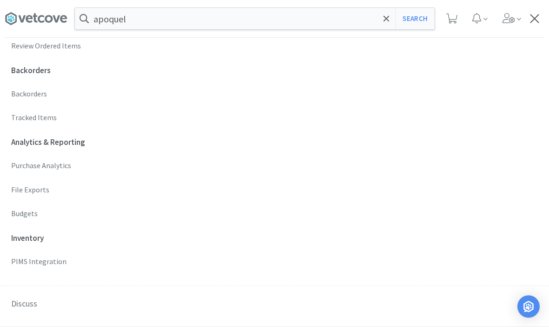
scroll to position [331, 0]
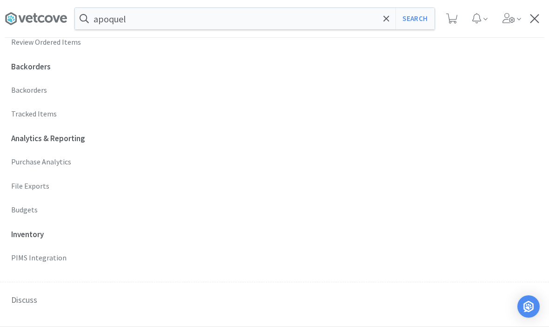
click at [21, 208] on p "Budgets" at bounding box center [274, 210] width 527 height 12
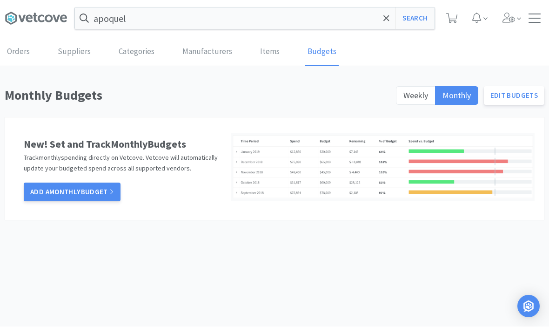
click at [272, 94] on span "Weekly" at bounding box center [415, 95] width 25 height 11
click at [272, 99] on input "Weekly" at bounding box center [403, 99] width 0 height 0
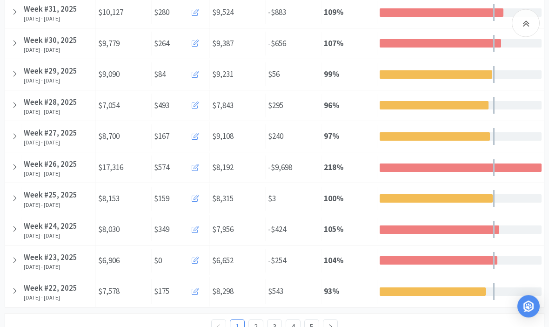
scroll to position [490, 0]
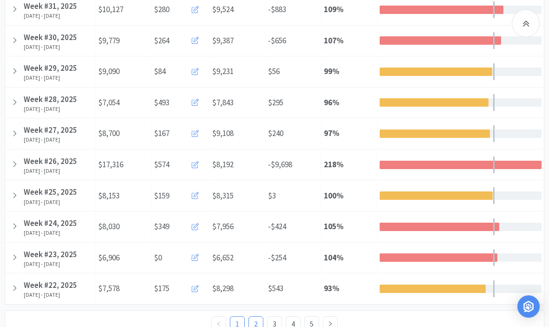
click at [251, 316] on link "2" at bounding box center [256, 323] width 14 height 14
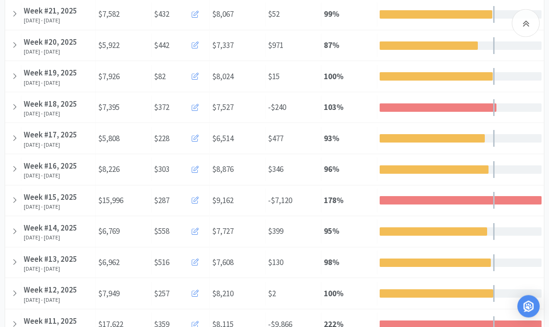
scroll to position [175, 0]
click at [17, 227] on div at bounding box center [13, 231] width 16 height 24
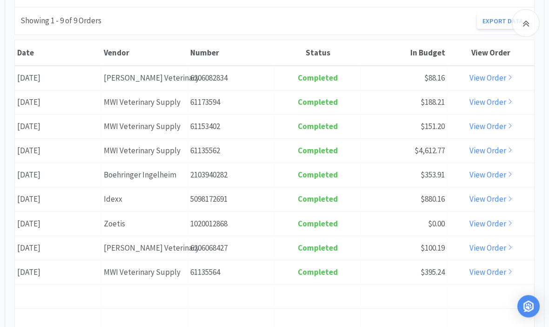
scroll to position [708, 0]
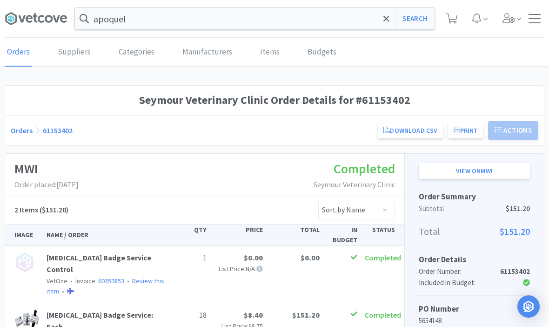
click at [272, 20] on div at bounding box center [535, 18] width 12 height 9
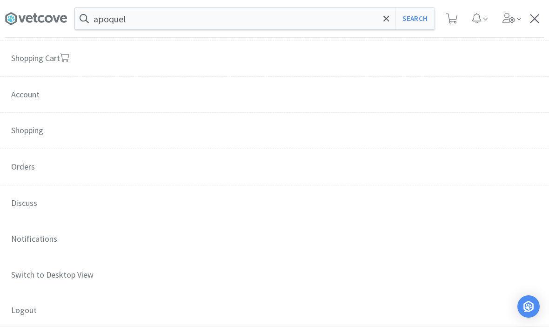
click at [24, 168] on span "Orders" at bounding box center [274, 167] width 549 height 37
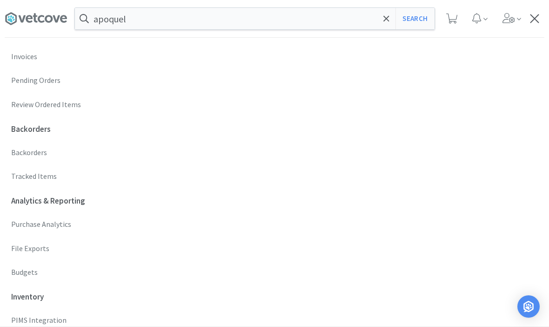
scroll to position [270, 0]
click at [14, 265] on p "Budgets" at bounding box center [274, 271] width 527 height 12
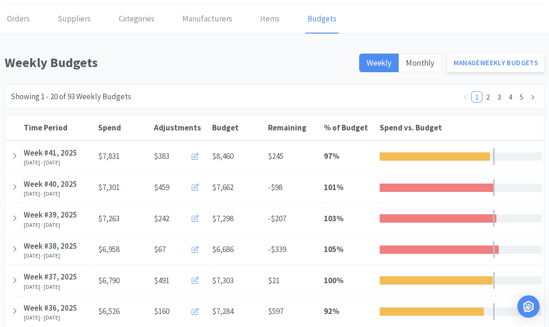
scroll to position [33, 0]
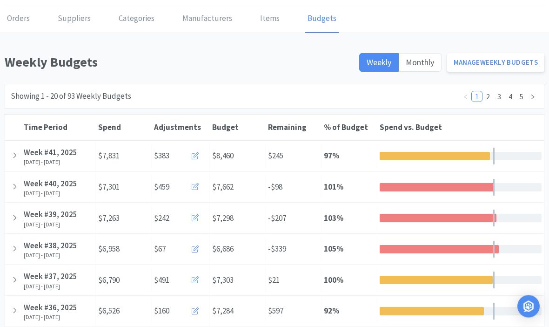
click at [13, 186] on icon at bounding box center [14, 187] width 5 height 8
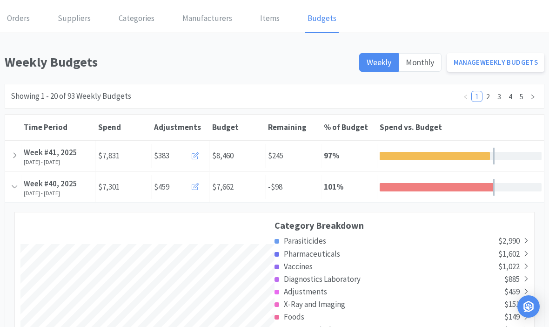
scroll to position [1678, 539]
click at [197, 187] on icon at bounding box center [195, 186] width 7 height 7
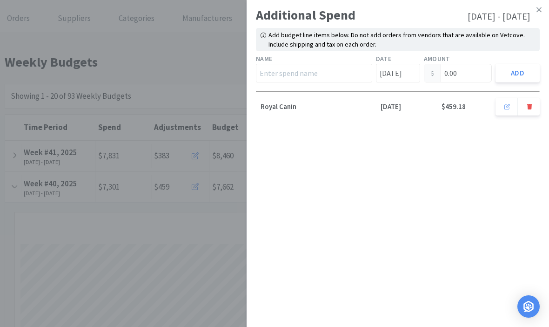
click at [272, 11] on icon at bounding box center [539, 9] width 5 height 5
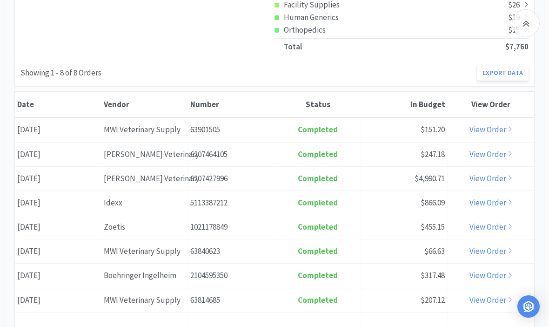
scroll to position [425, 0]
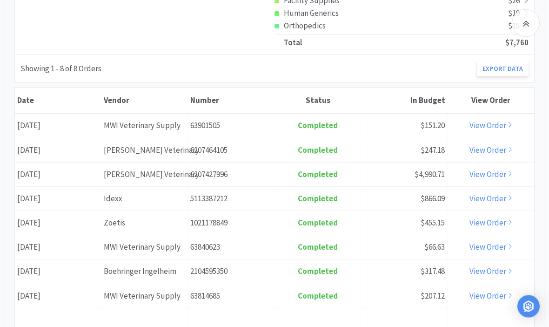
click at [272, 127] on link "View Order" at bounding box center [491, 126] width 43 height 10
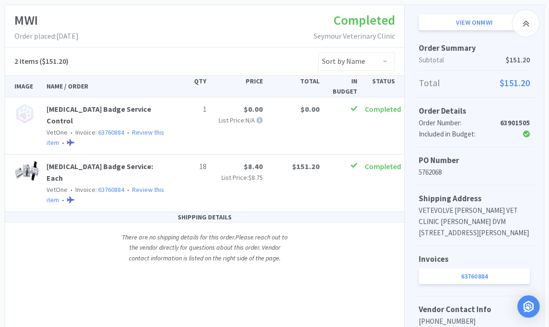
scroll to position [148, 0]
